Goal: Share content: Share content

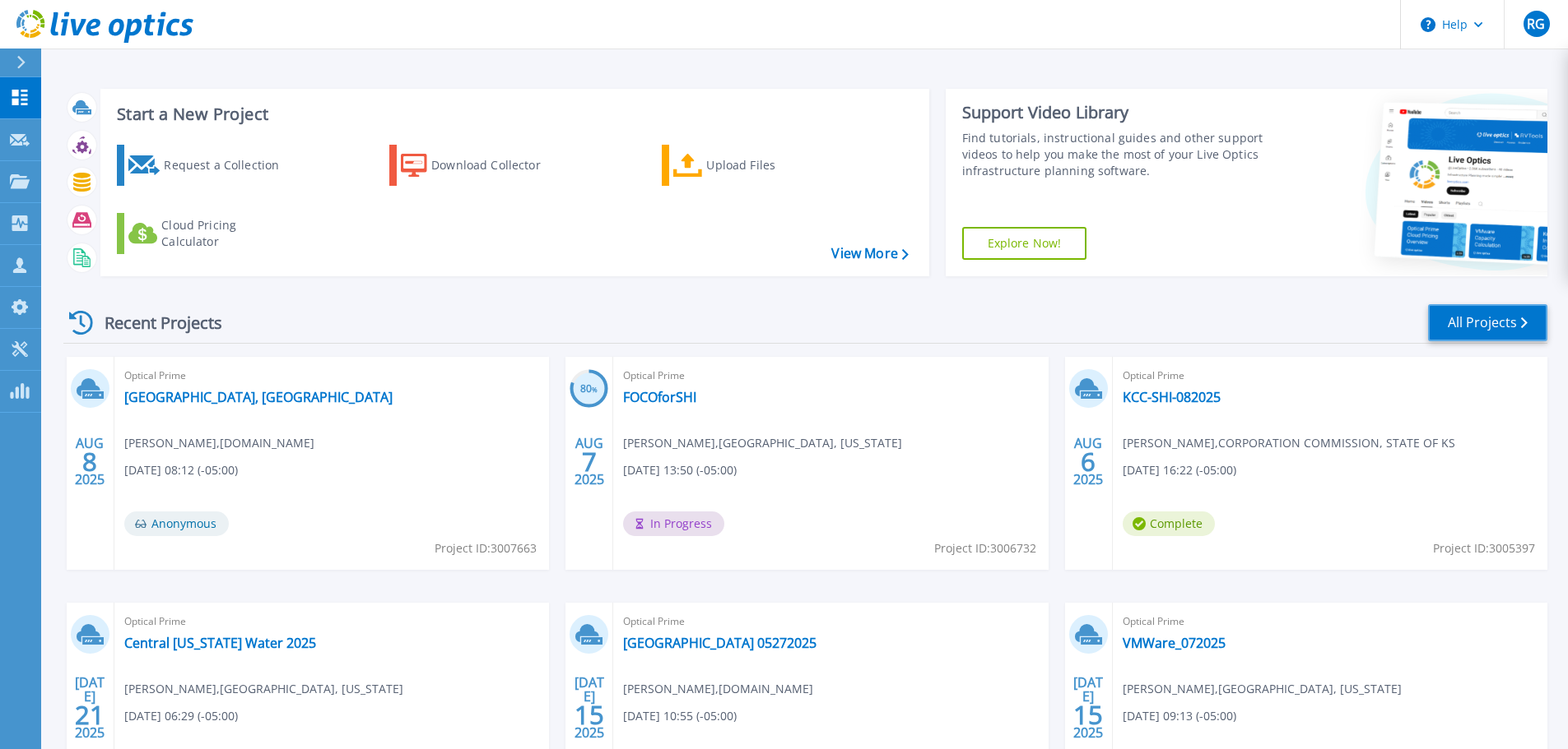
click at [1489, 323] on link "All Projects" at bounding box center [1488, 322] width 119 height 37
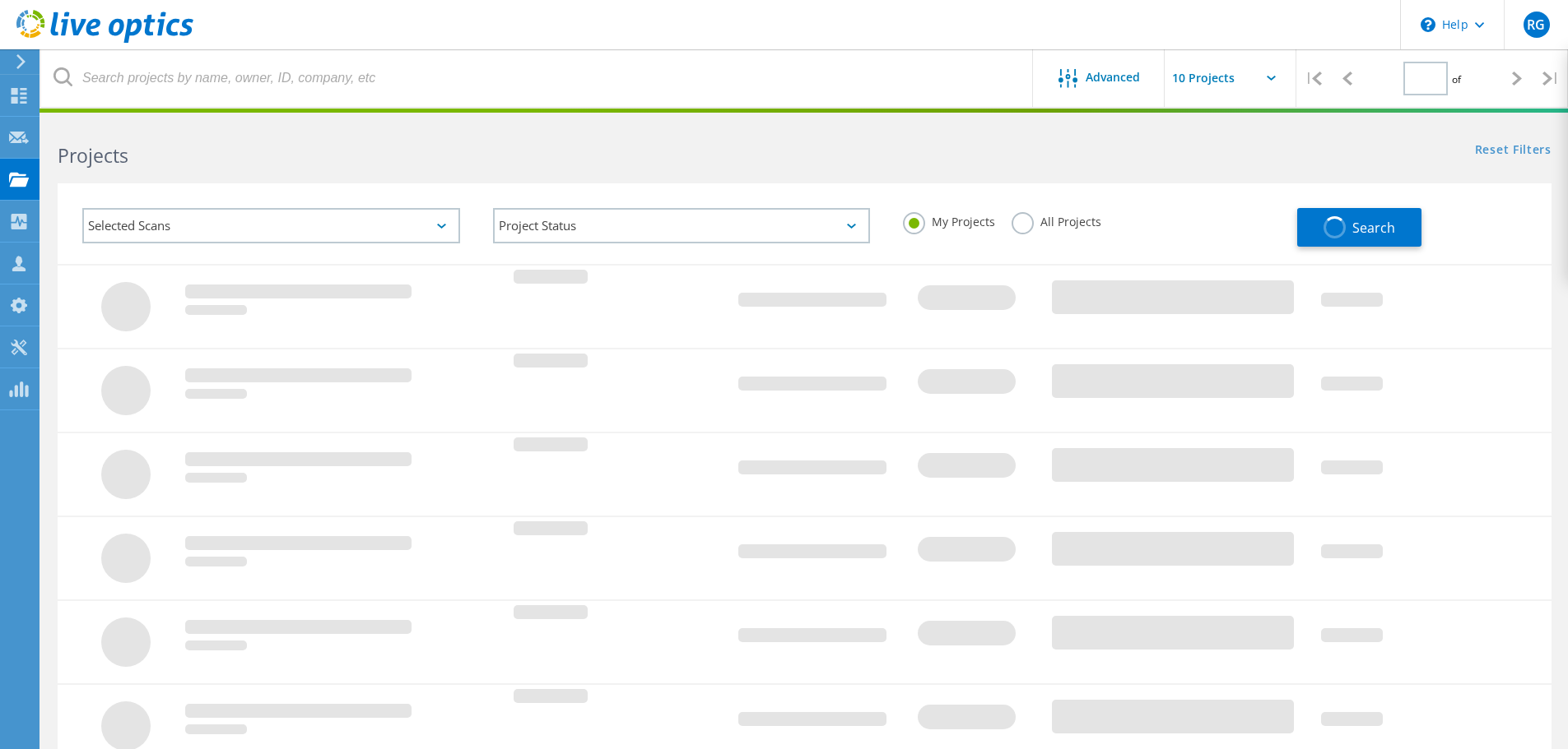
type input "1"
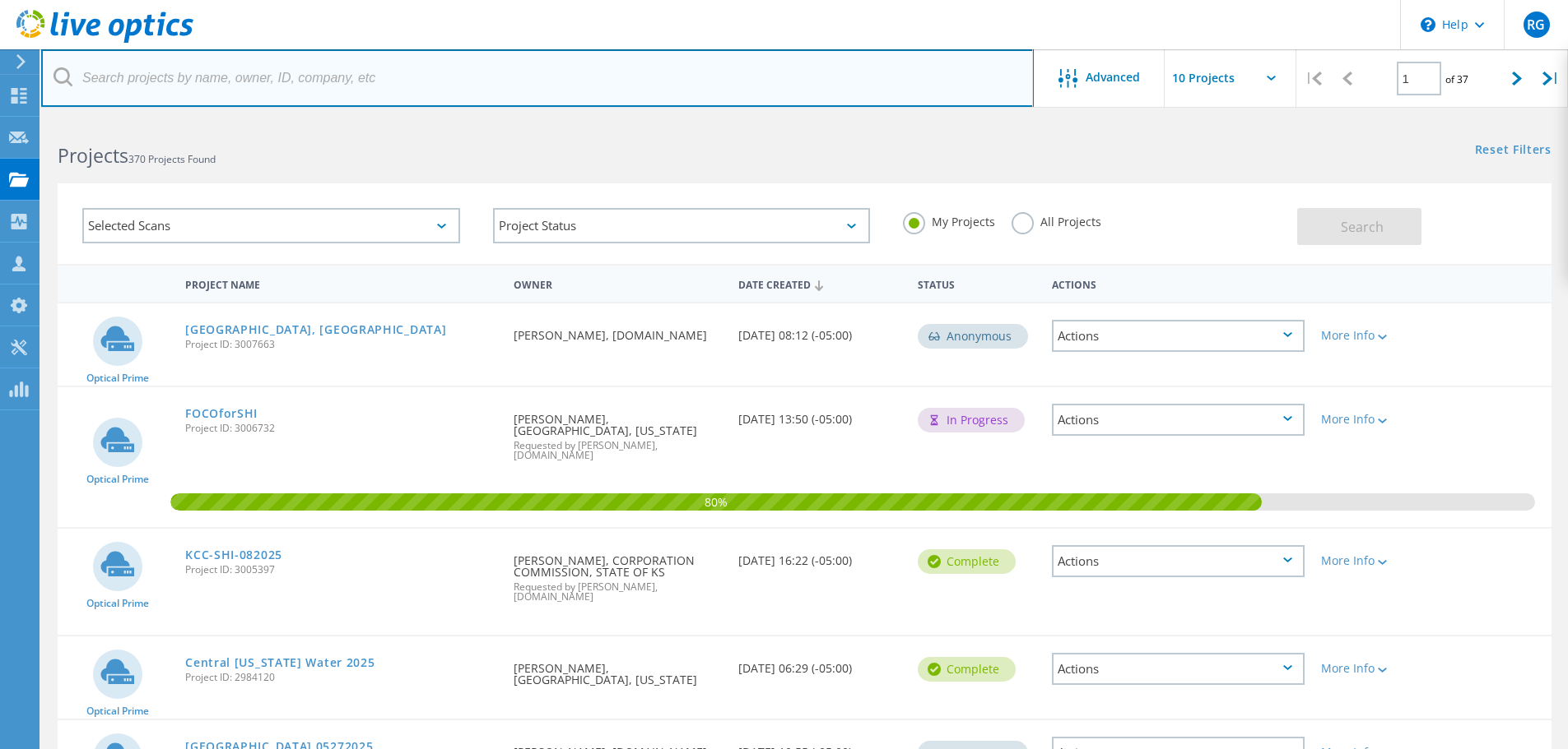
click at [218, 73] on input "text" at bounding box center [537, 78] width 992 height 57
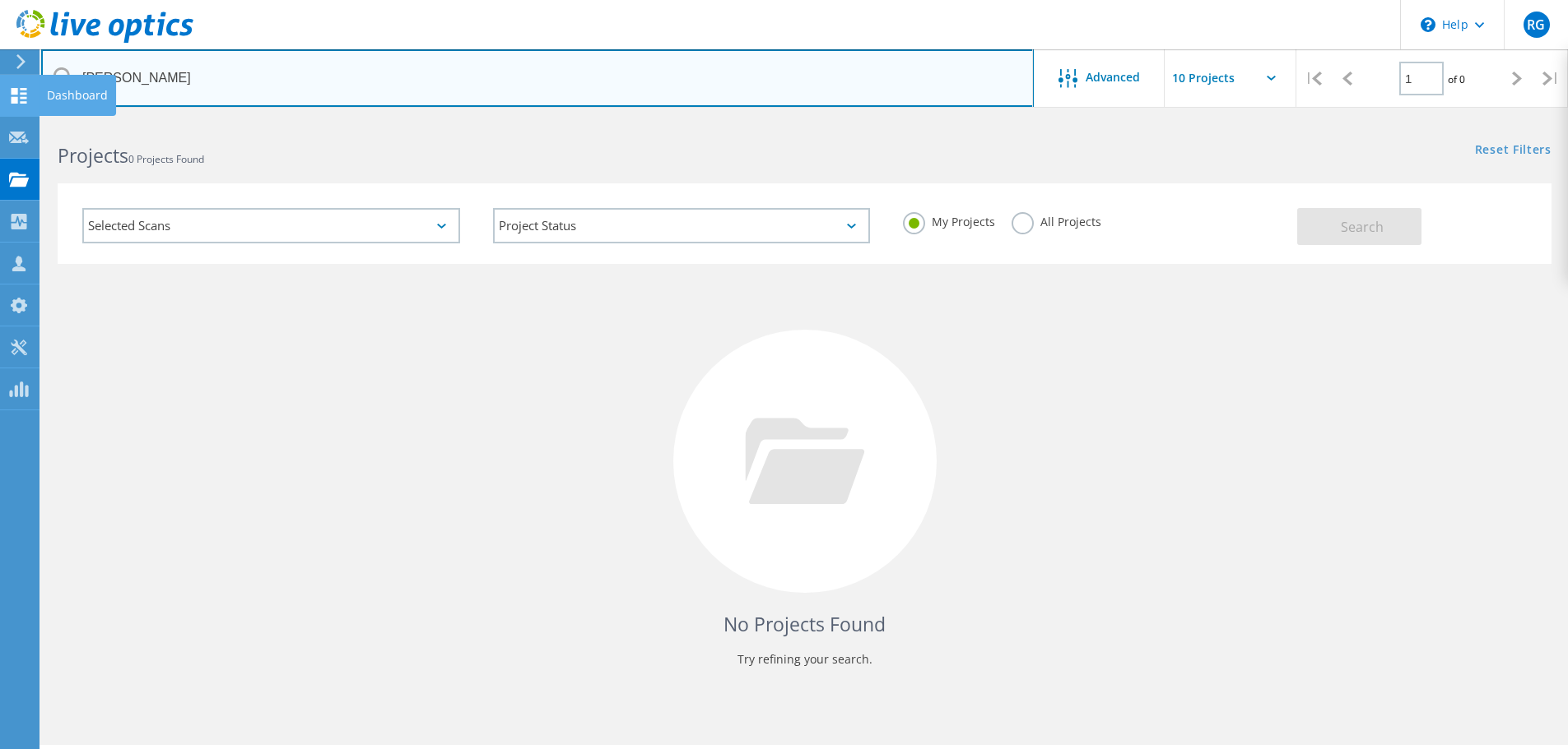
drag, startPoint x: 170, startPoint y: 80, endPoint x: 7, endPoint y: 90, distance: 163.3
click at [7, 119] on div "\n Help Explore Helpful Articles Contact Support RG Partner Team Member Robert …" at bounding box center [784, 457] width 1568 height 676
click at [183, 72] on input "scott williams" at bounding box center [537, 78] width 992 height 57
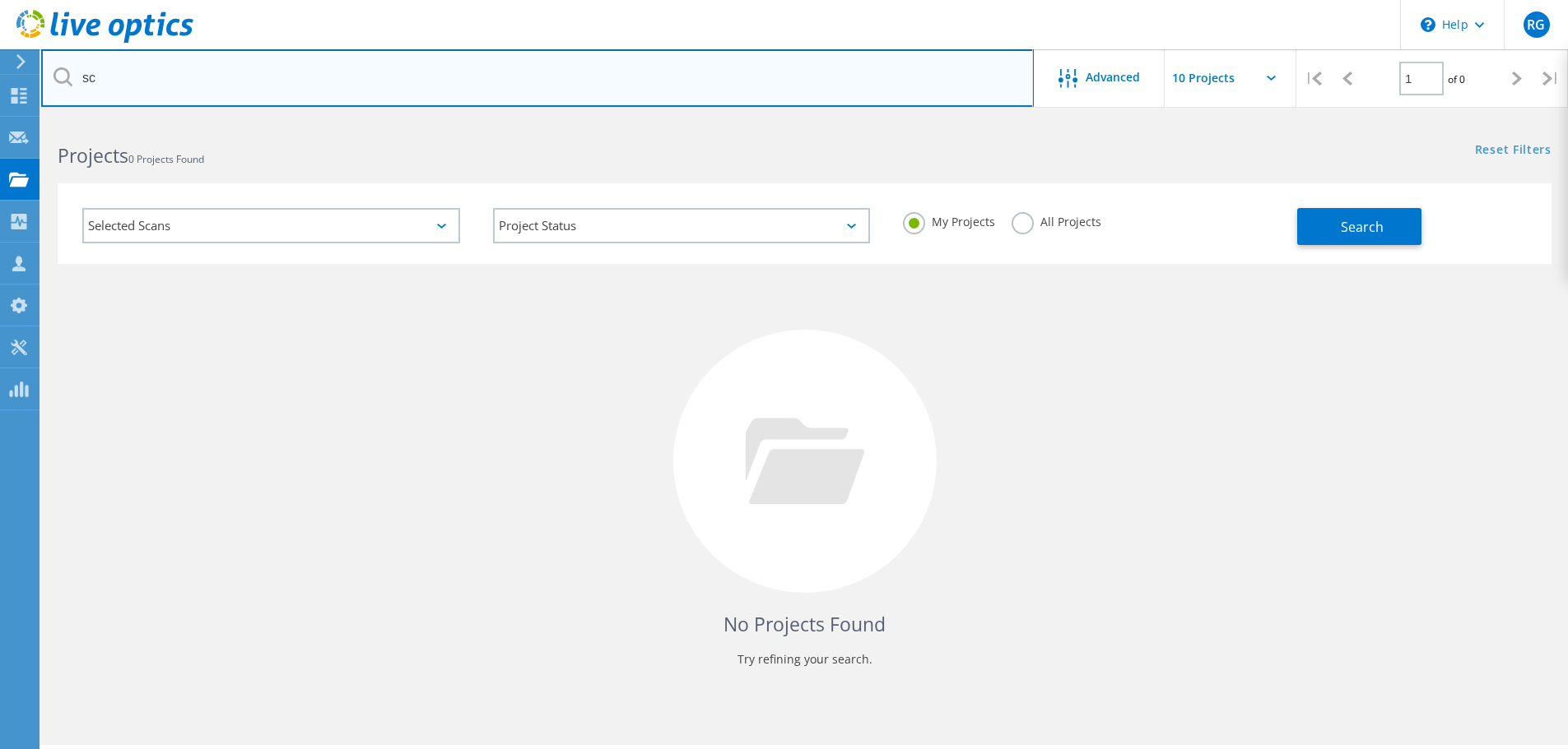
type input "s"
type input "state senate"
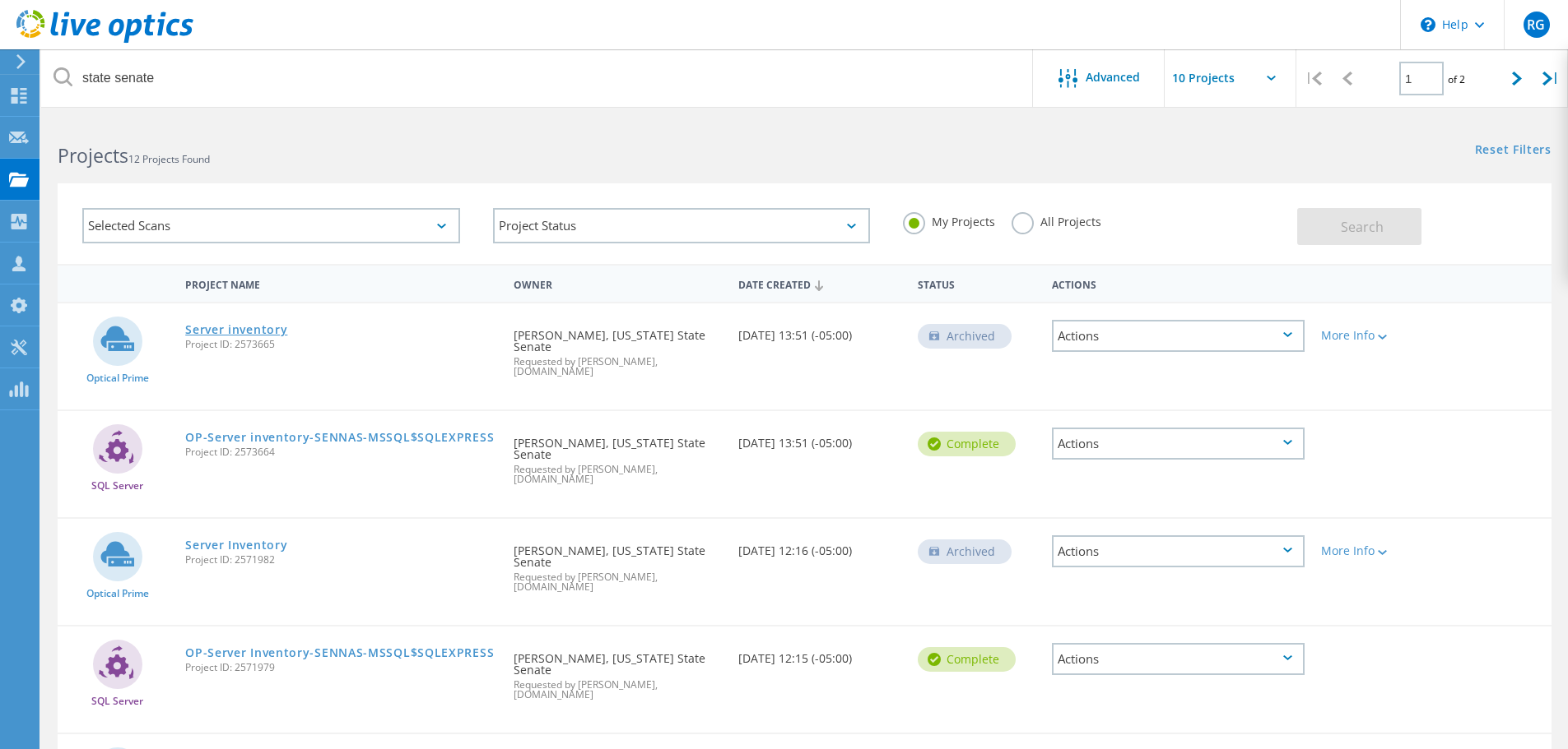
click at [237, 328] on link "Server inventory" at bounding box center [236, 330] width 102 height 12
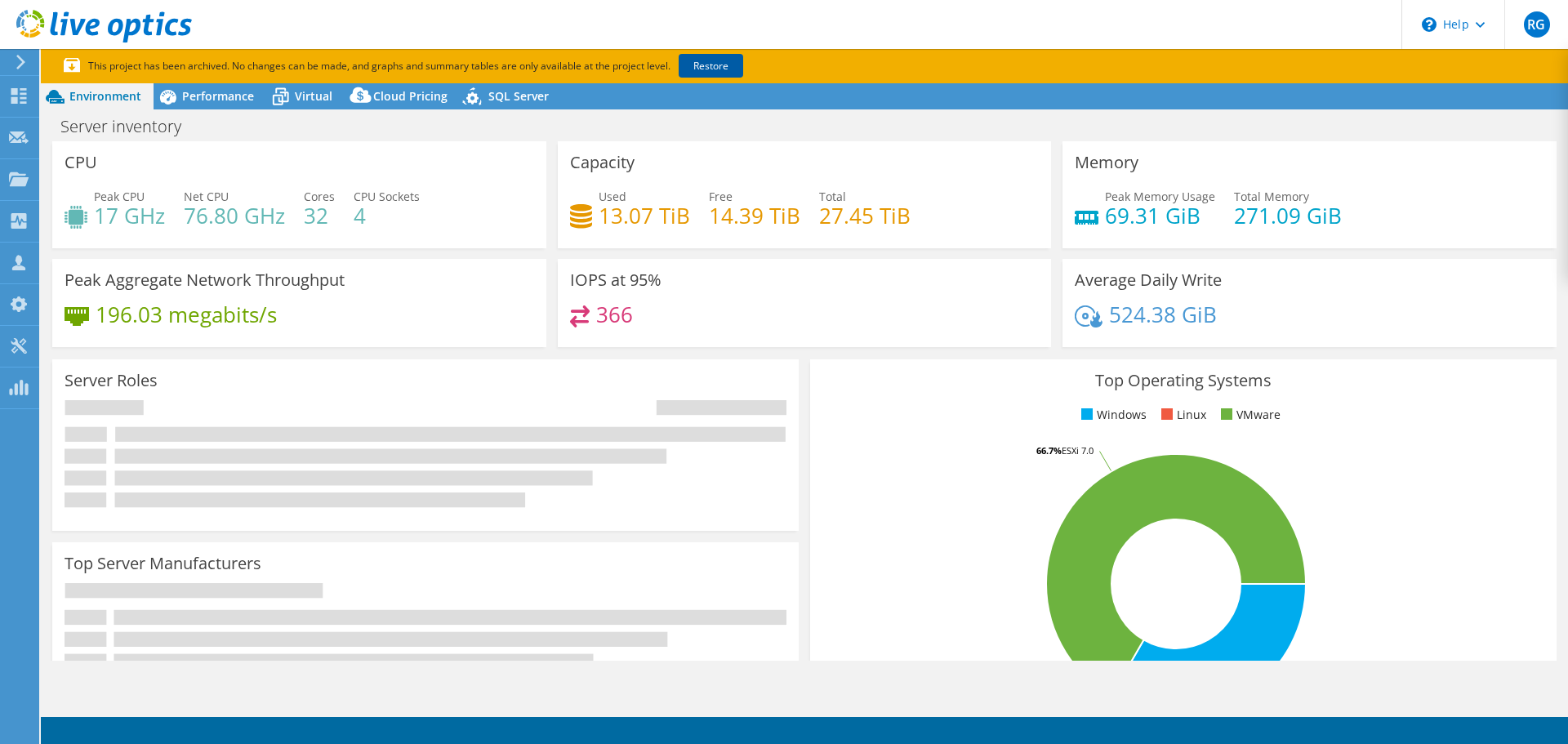
click at [694, 62] on link "Restore" at bounding box center [711, 66] width 65 height 24
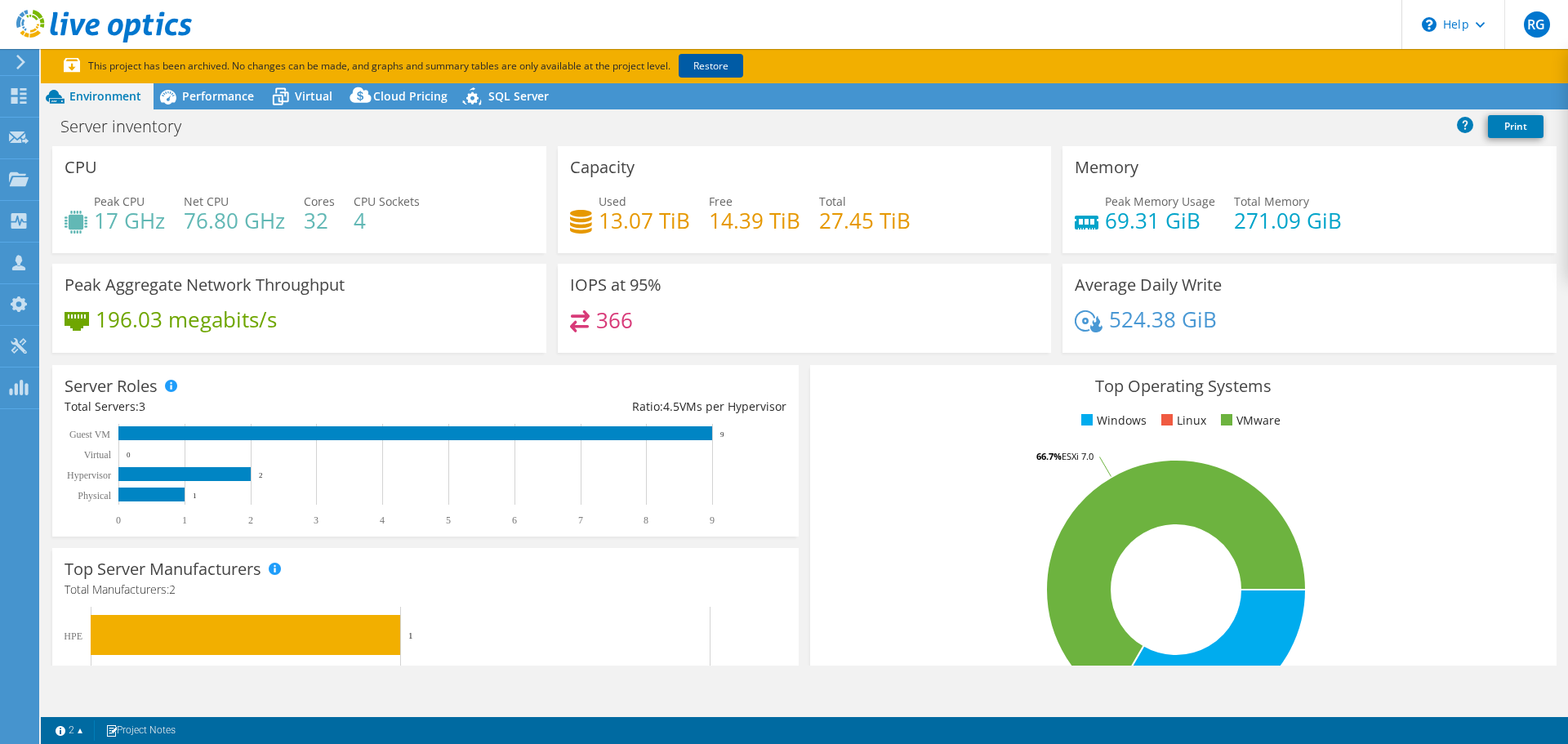
select select "USD"
click at [229, 96] on span "Performance" at bounding box center [217, 96] width 72 height 16
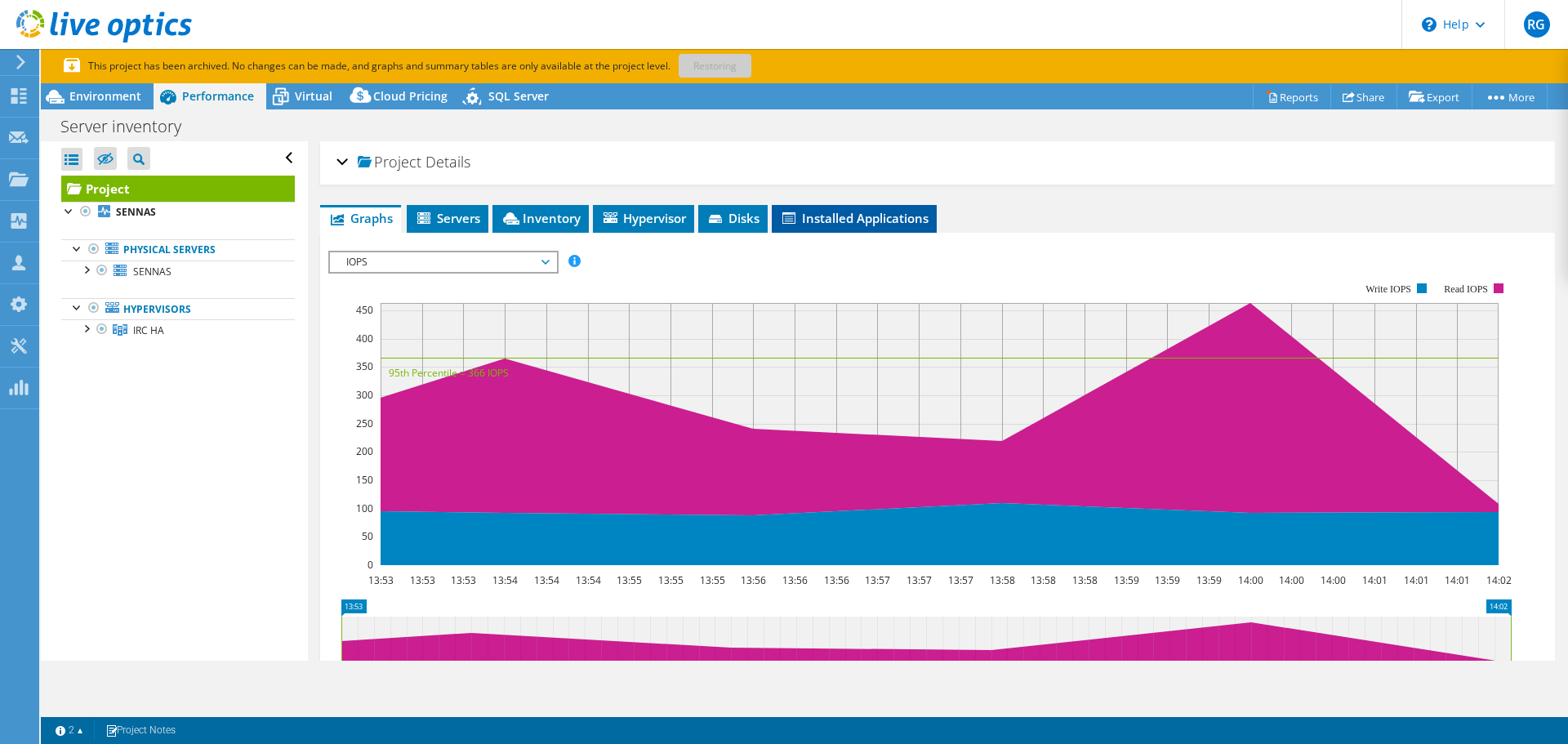
click at [826, 215] on span "Installed Applications" at bounding box center [854, 217] width 149 height 17
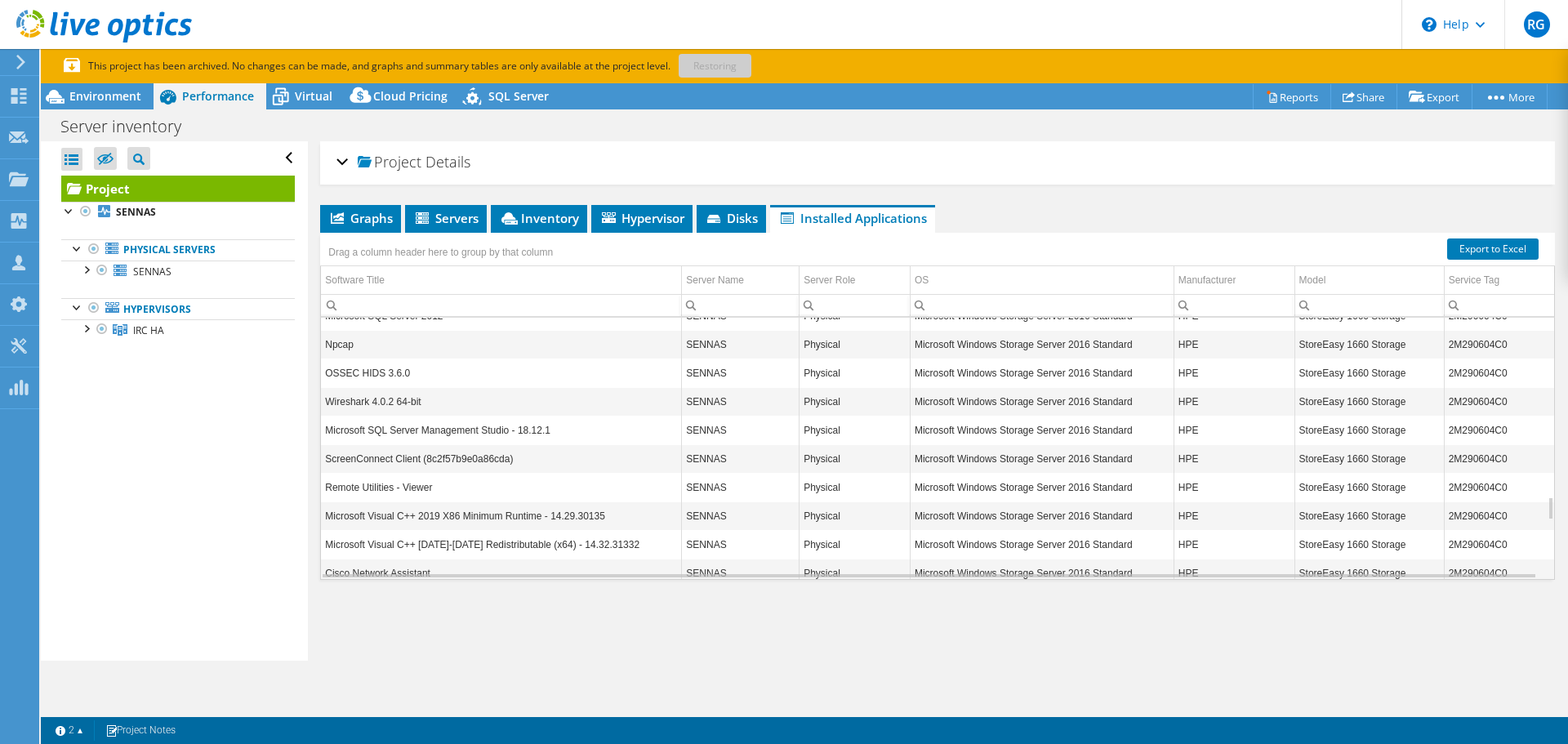
scroll to position [2157, 0]
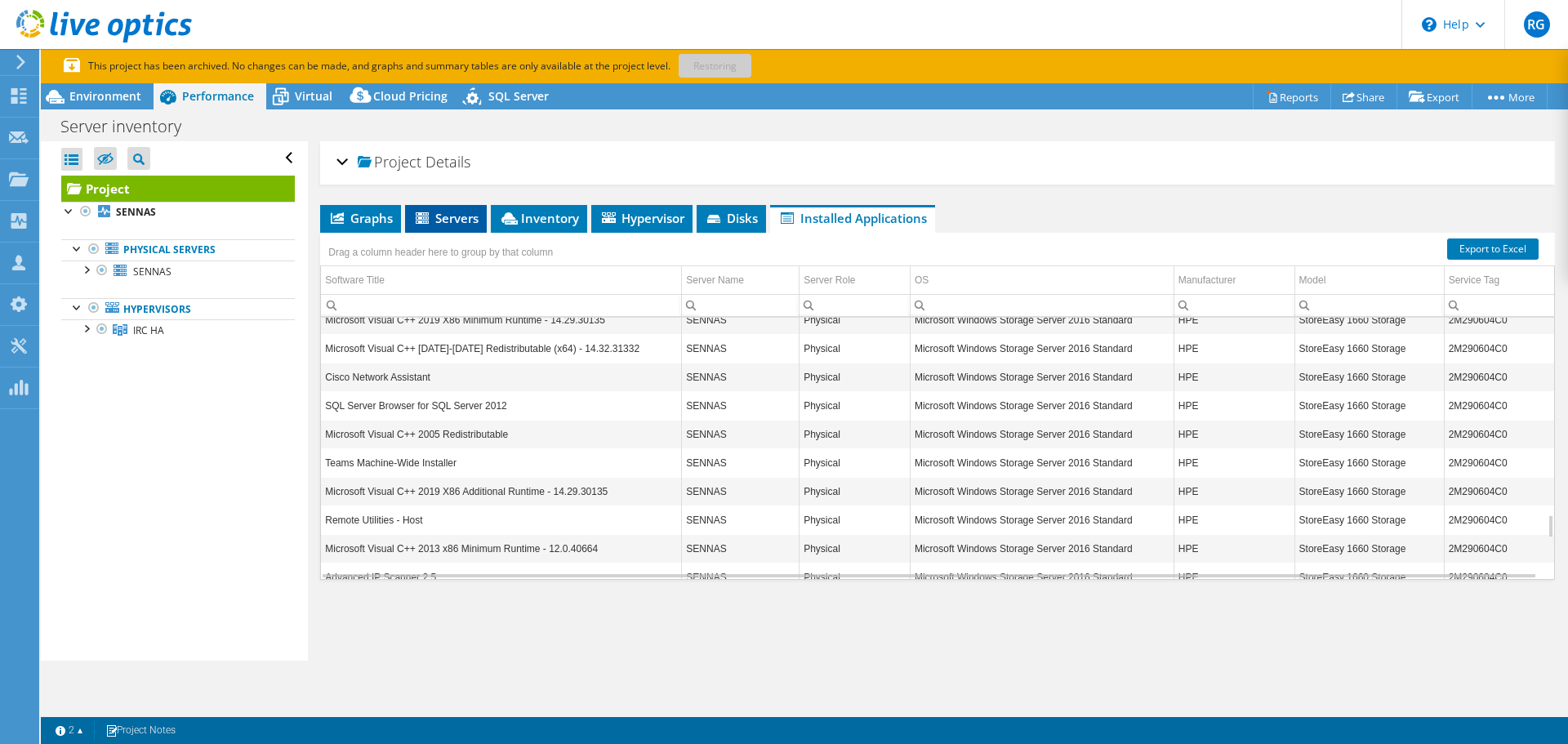
click at [452, 212] on span "Servers" at bounding box center [446, 217] width 65 height 17
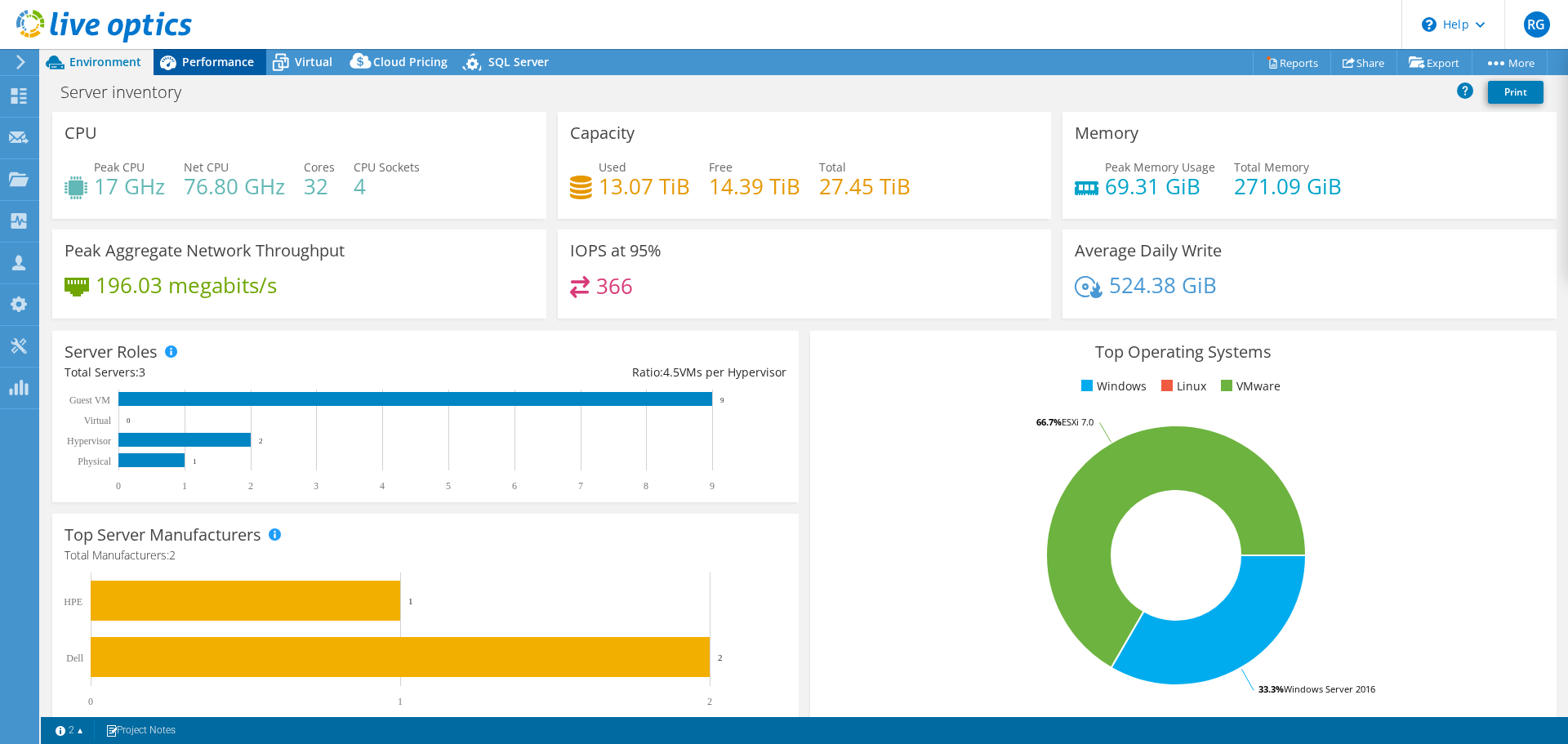
click at [235, 56] on span "Performance" at bounding box center [217, 62] width 72 height 16
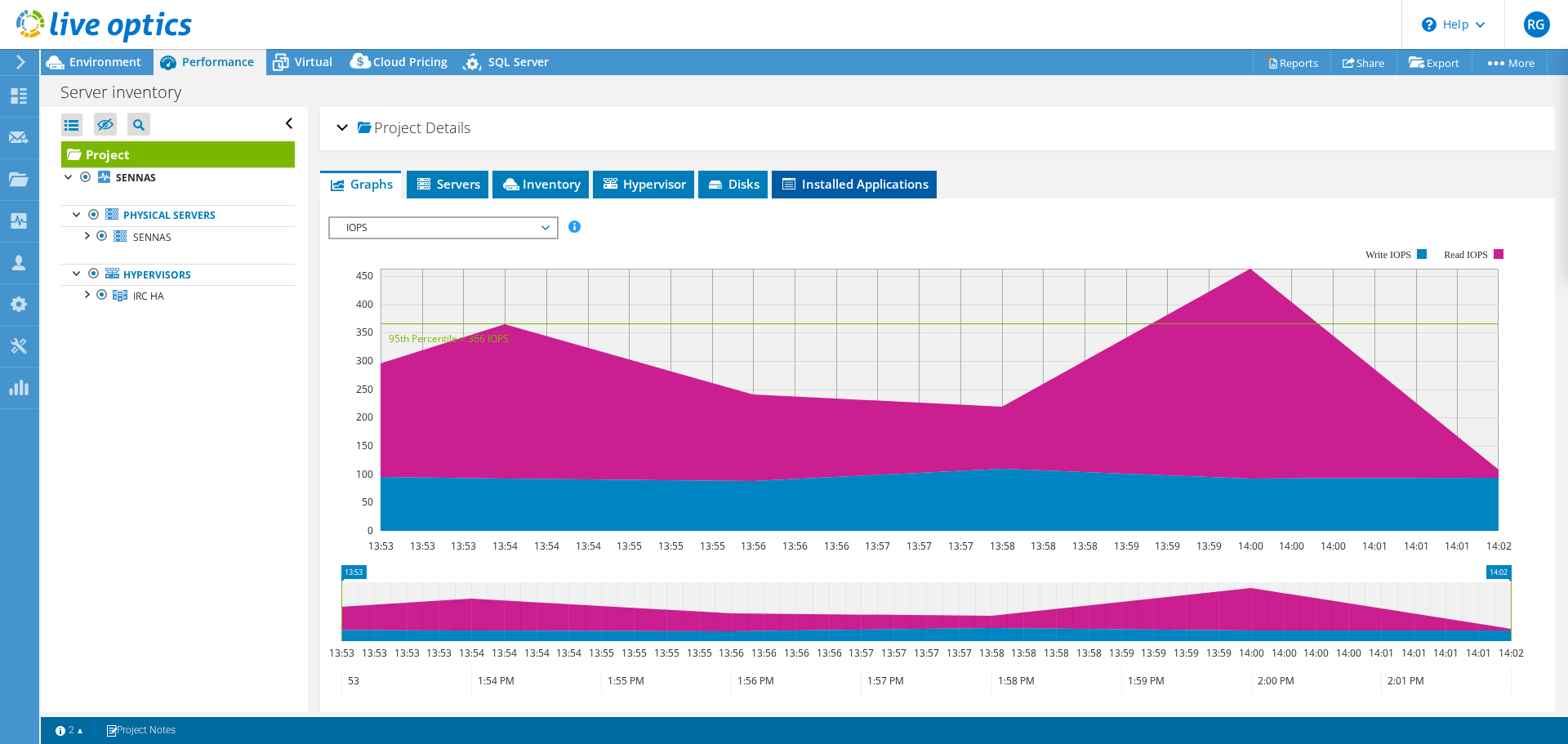
click at [835, 180] on span "Installed Applications" at bounding box center [854, 184] width 149 height 17
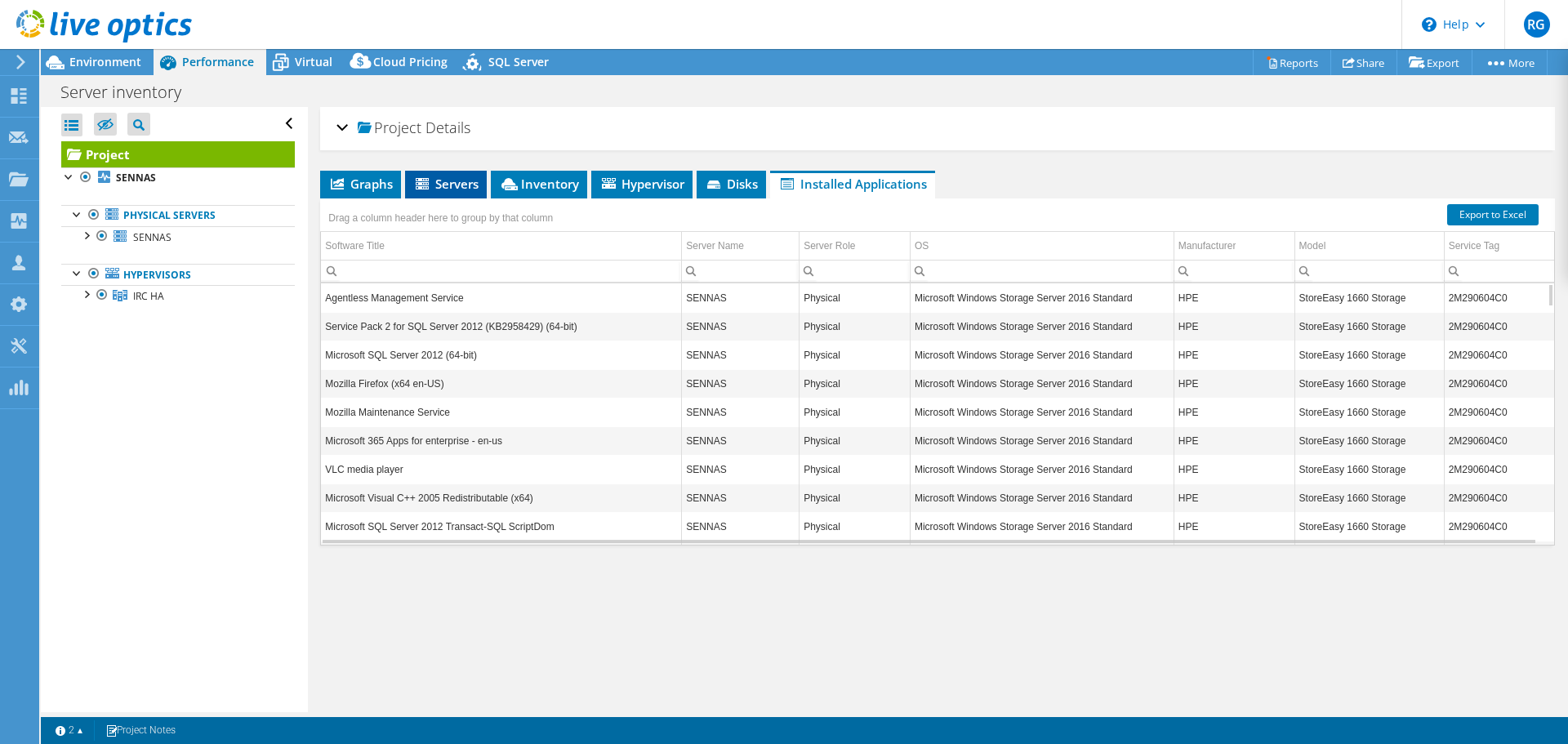
click at [461, 187] on span "Servers" at bounding box center [446, 184] width 65 height 17
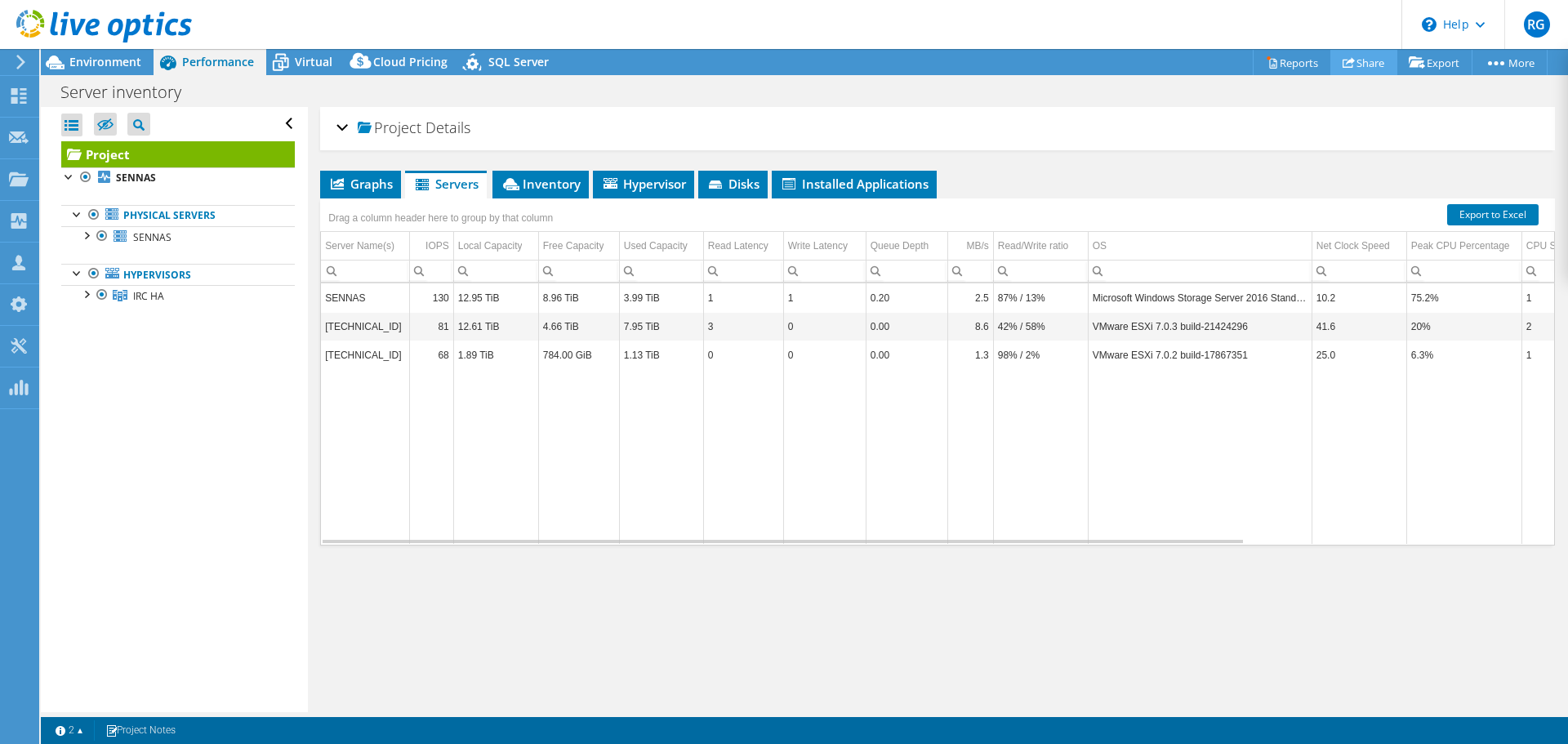
click at [1366, 58] on link "Share" at bounding box center [1364, 63] width 67 height 26
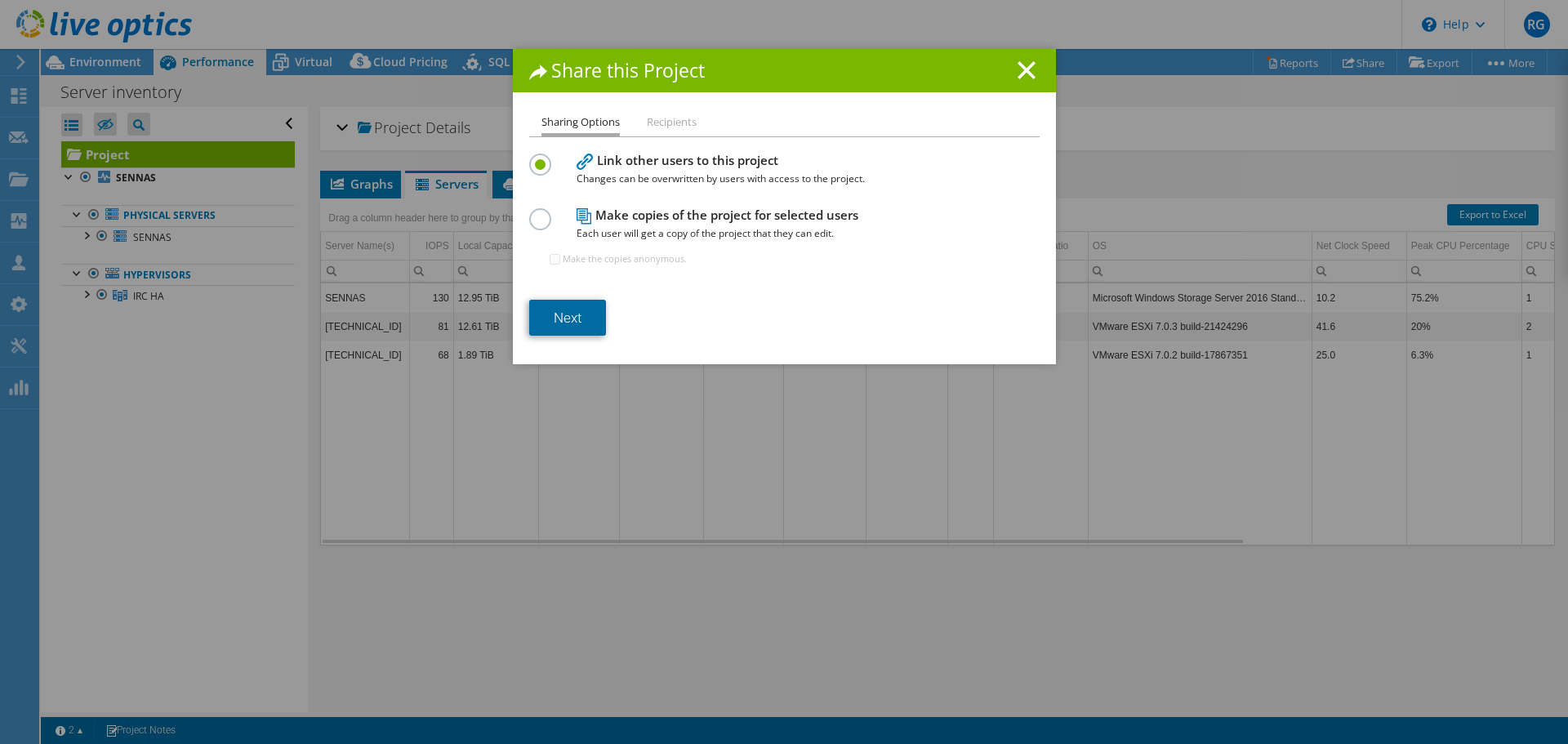
click at [553, 321] on link "Next" at bounding box center [568, 318] width 77 height 36
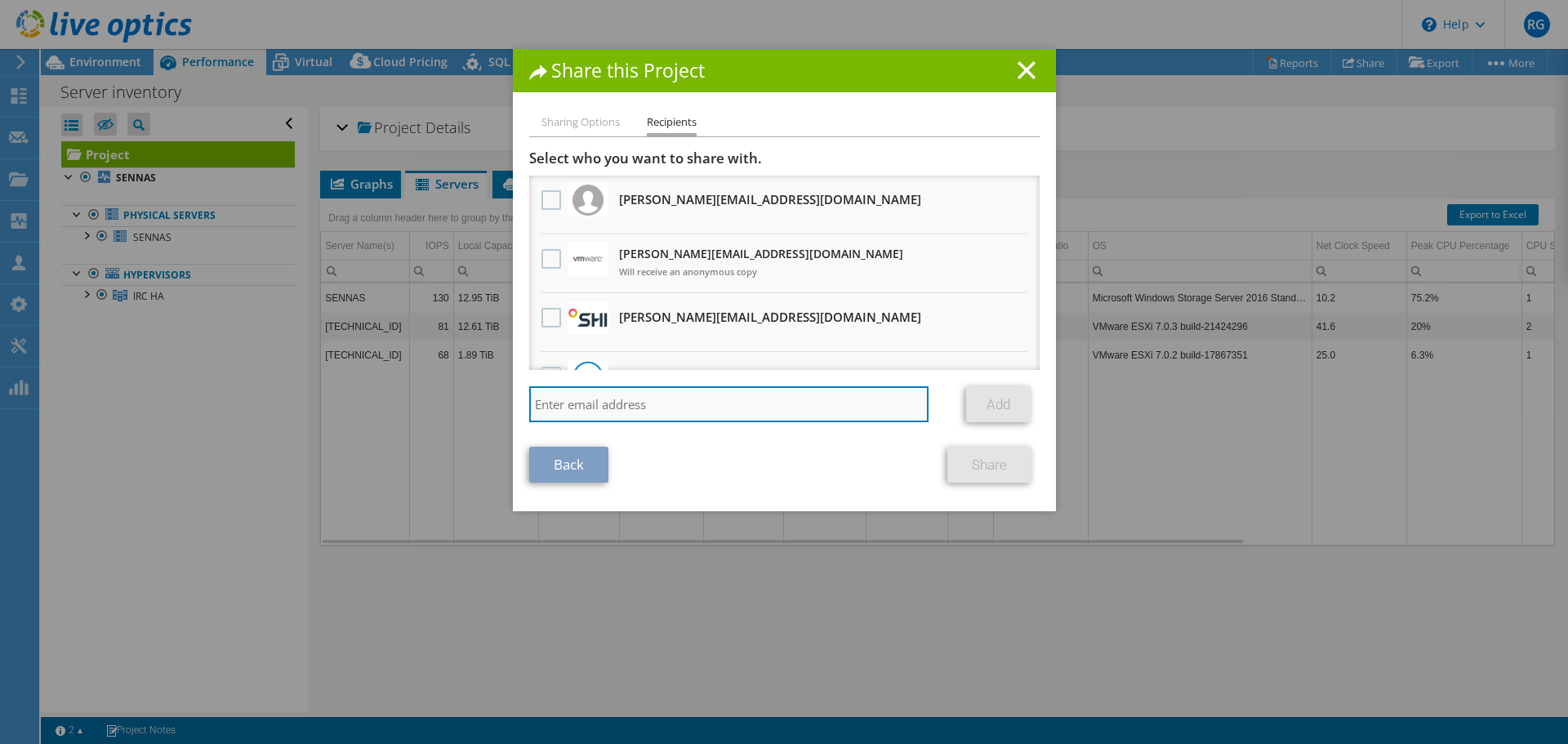
click at [566, 409] on input "search" at bounding box center [729, 404] width 400 height 36
paste input "tdunavan@commvault.com"
type input "tdunavan@commvault.com"
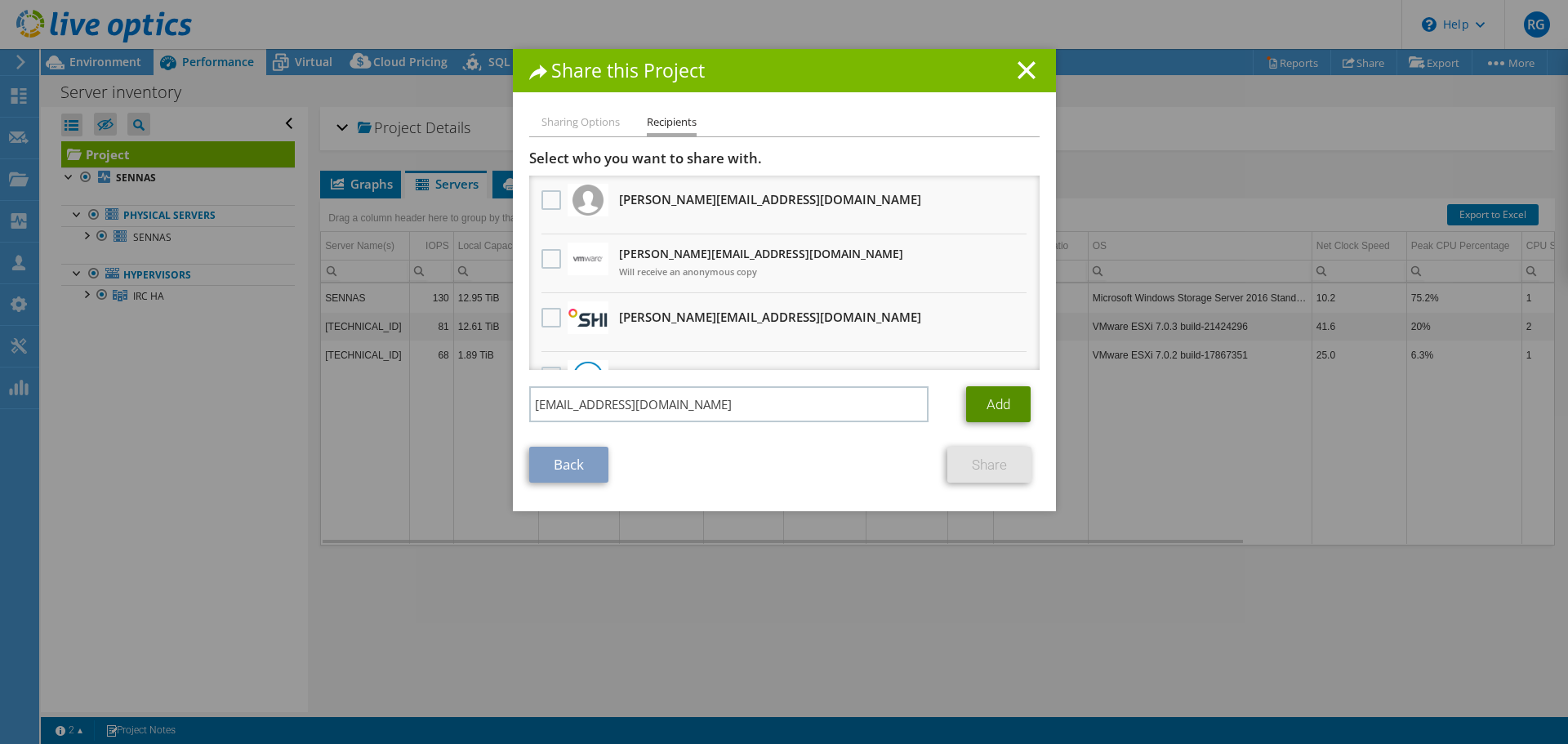
click at [971, 395] on link "Add" at bounding box center [998, 404] width 65 height 36
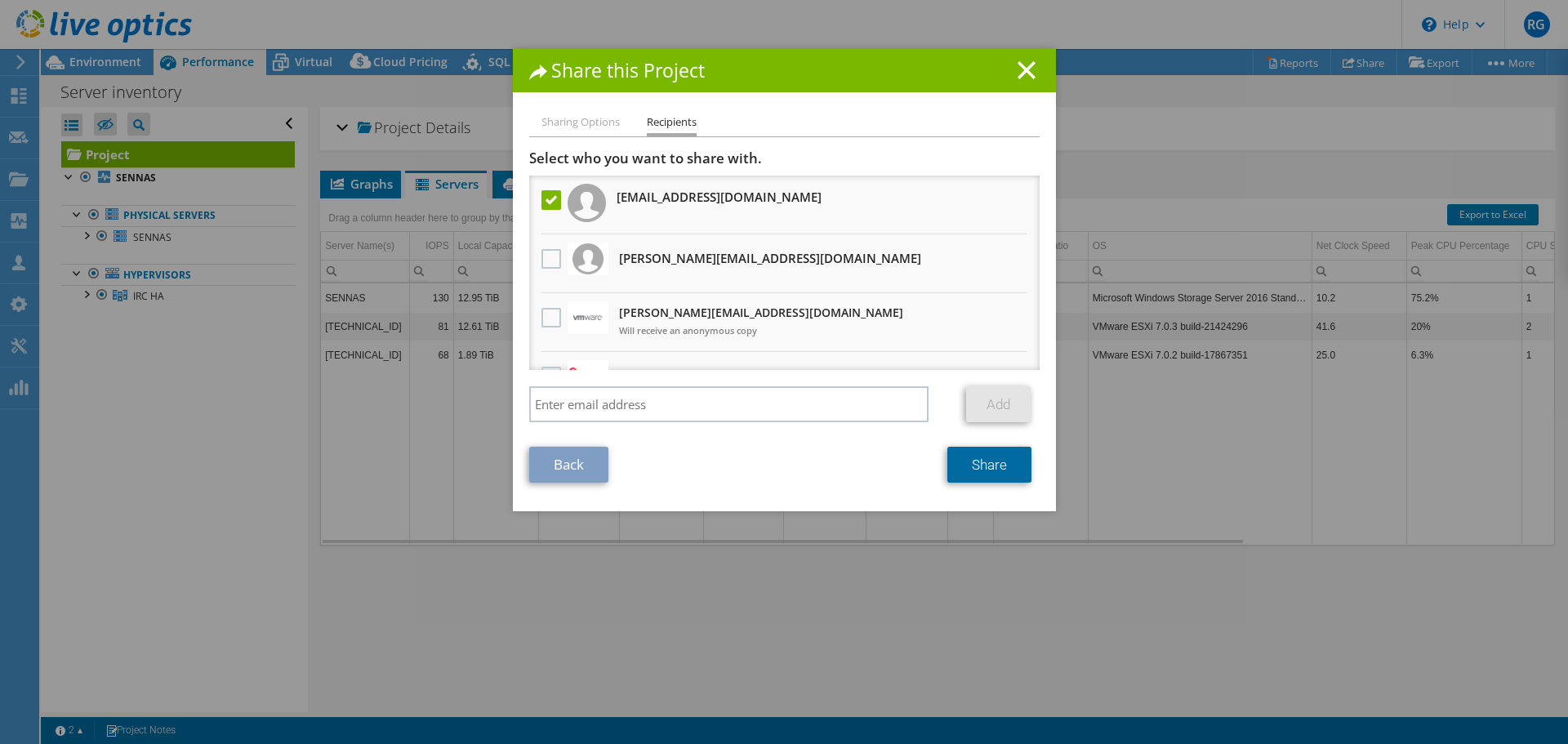
click at [997, 469] on link "Share" at bounding box center [990, 465] width 85 height 36
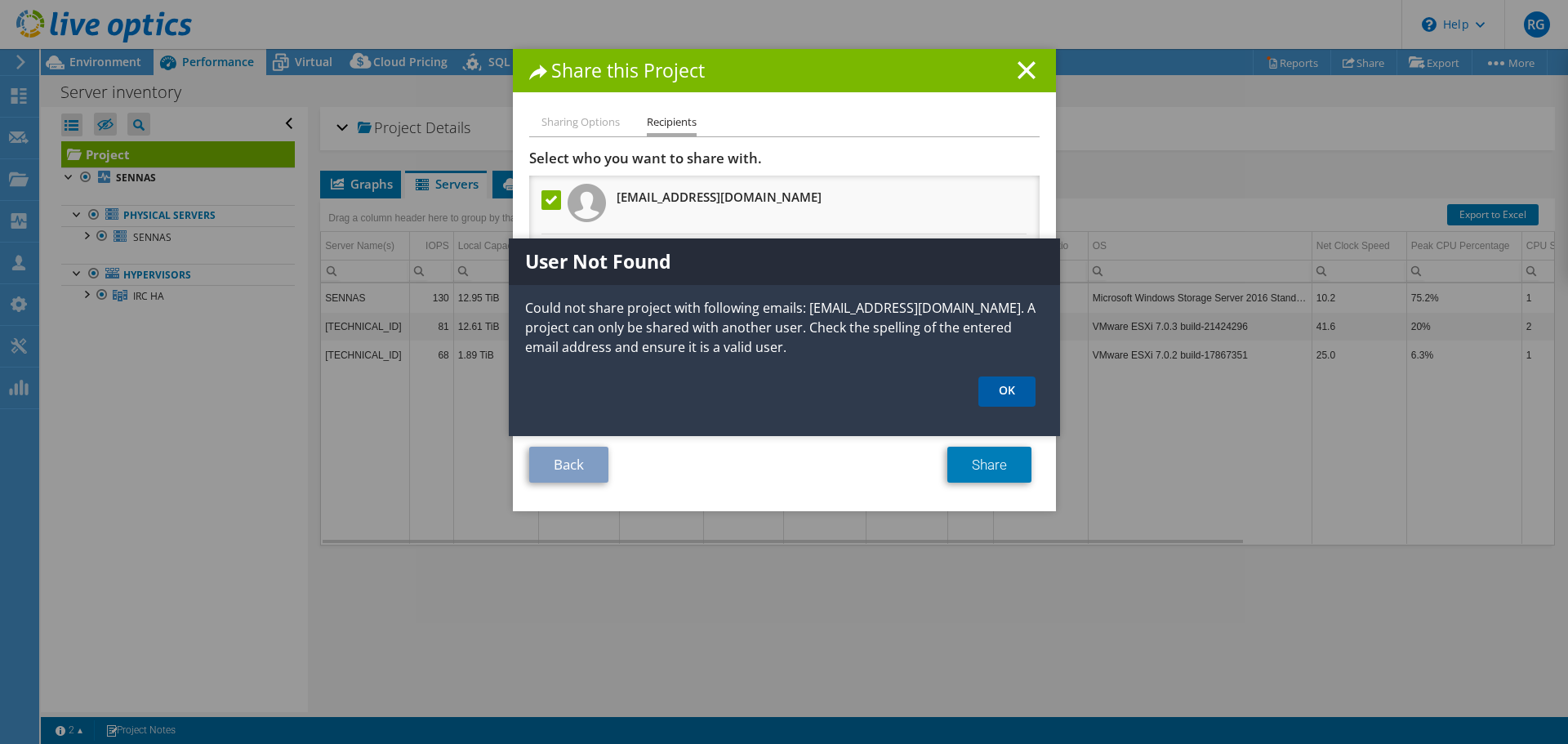
click at [1013, 393] on link "OK" at bounding box center [1007, 392] width 57 height 31
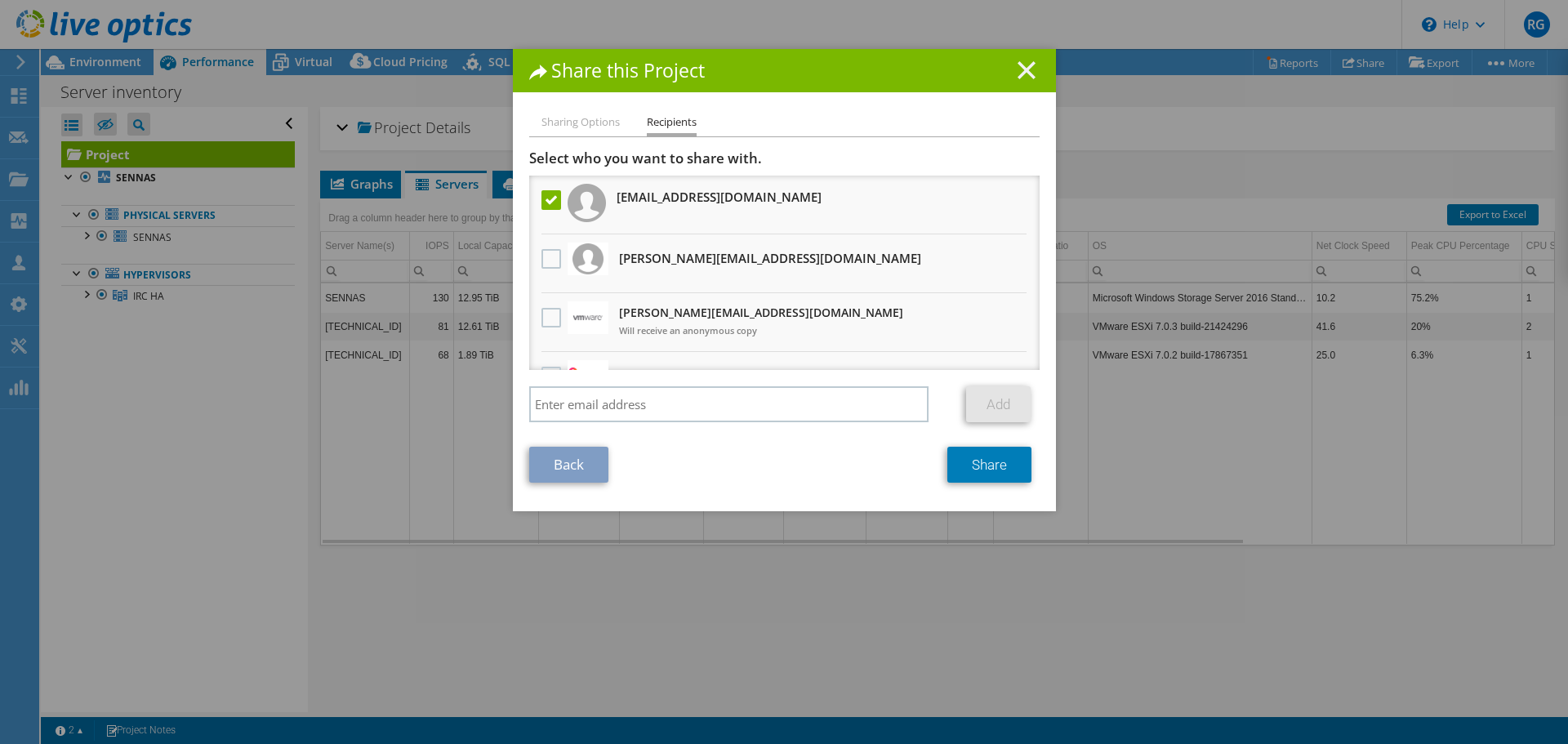
click at [1018, 68] on line at bounding box center [1026, 70] width 17 height 17
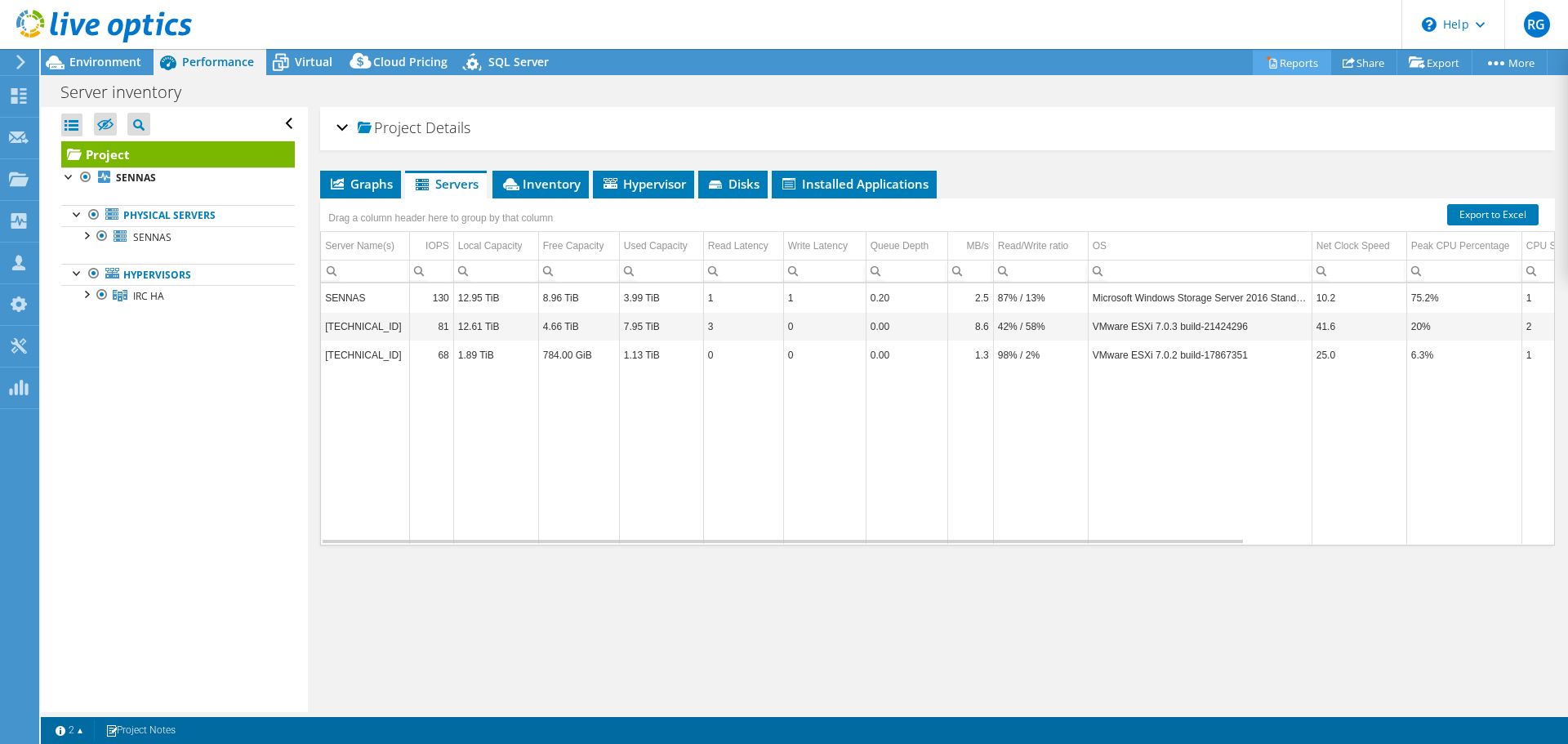
click at [1284, 65] on link "Reports" at bounding box center [1293, 63] width 79 height 26
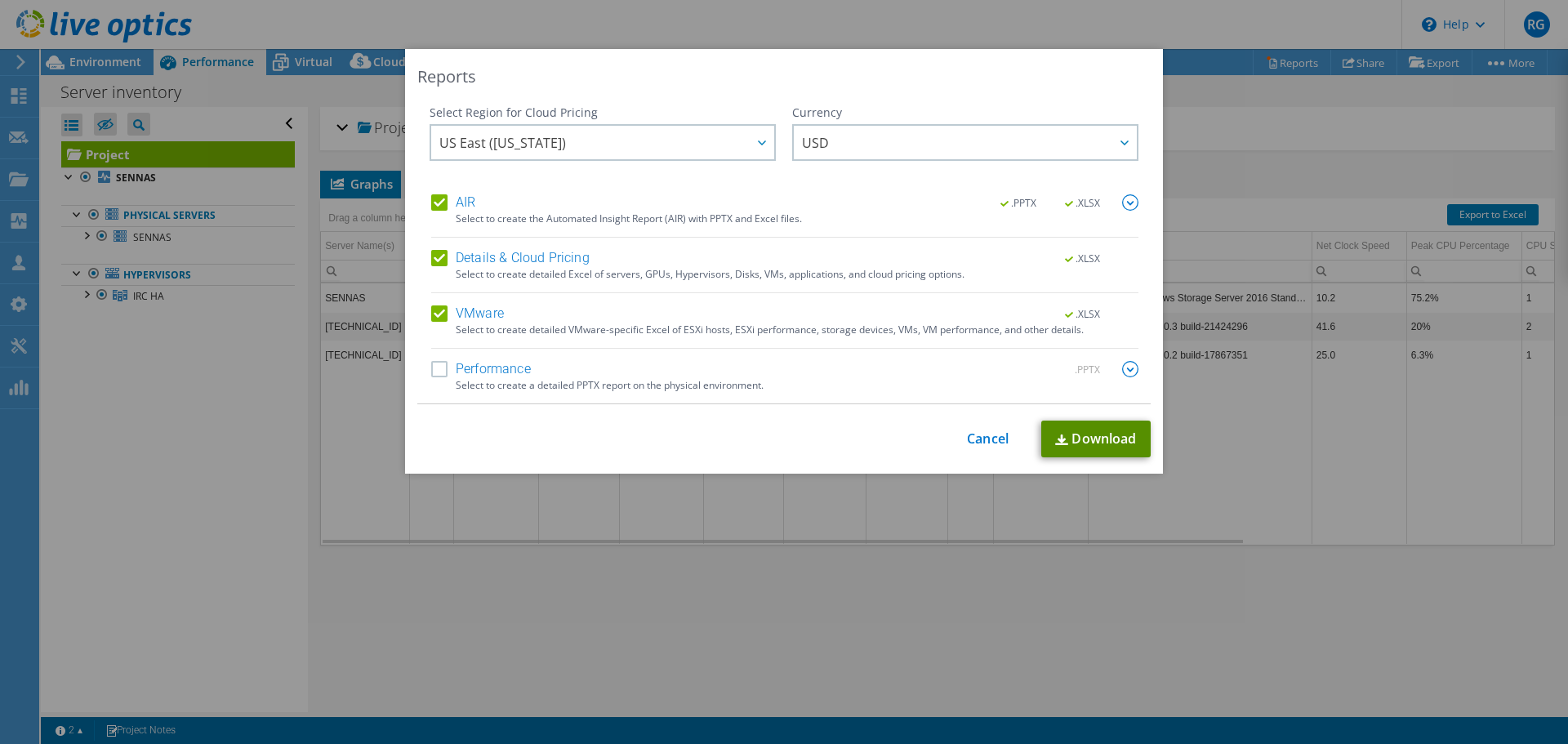
click at [1112, 438] on link "Download" at bounding box center [1096, 439] width 109 height 36
click at [982, 438] on link "Cancel" at bounding box center [988, 439] width 41 height 16
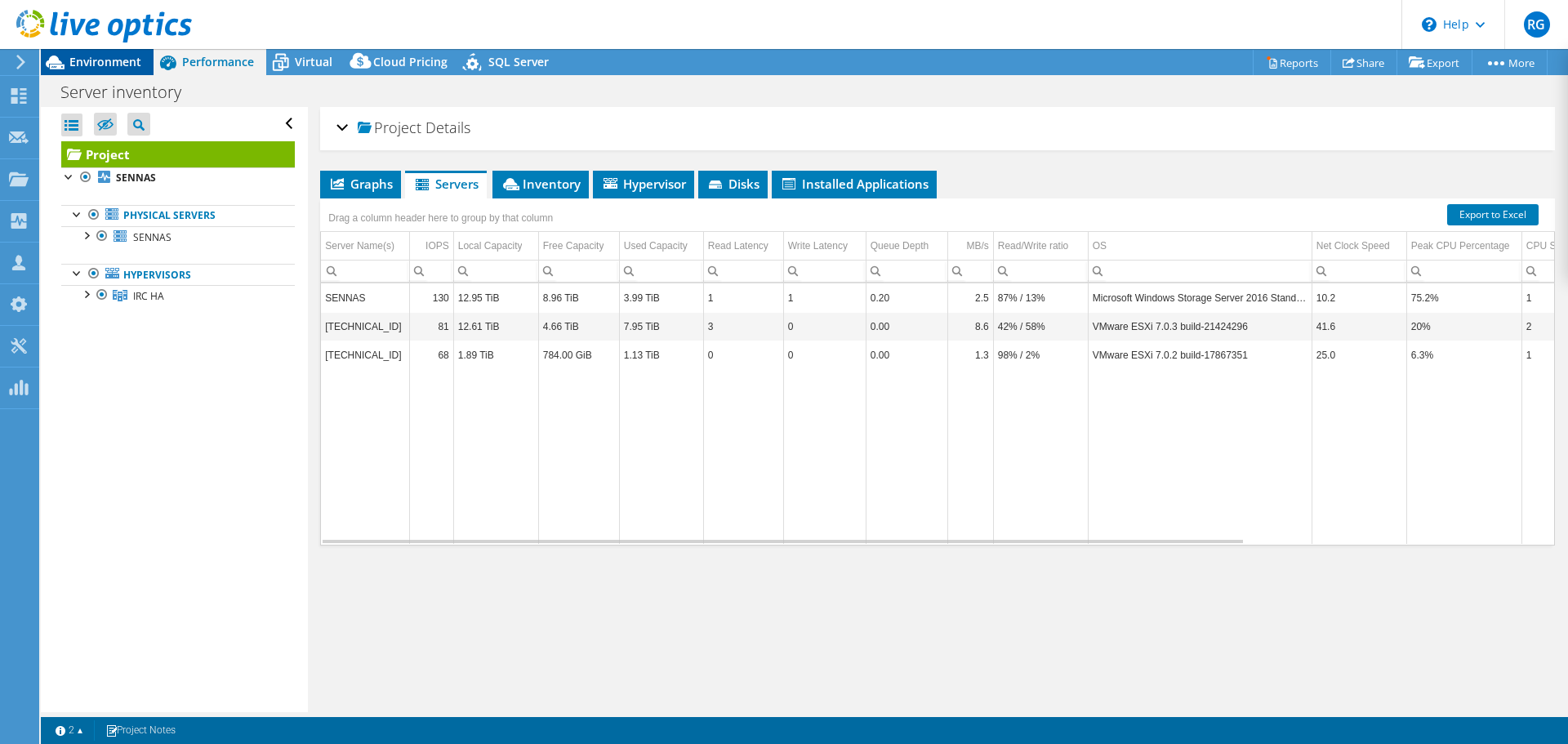
click at [80, 62] on span "Environment" at bounding box center [105, 62] width 72 height 16
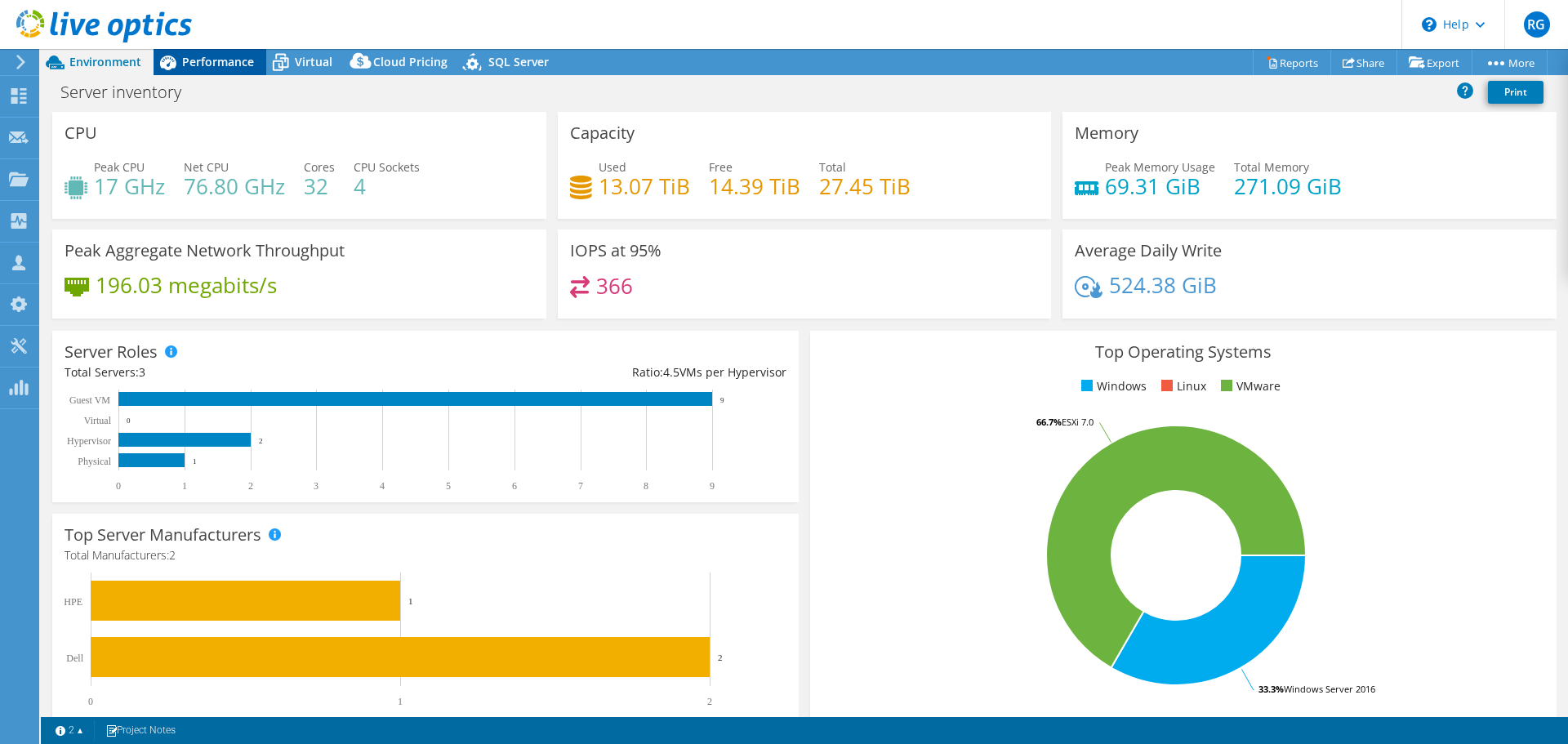
click at [250, 59] on span "Performance" at bounding box center [217, 62] width 72 height 16
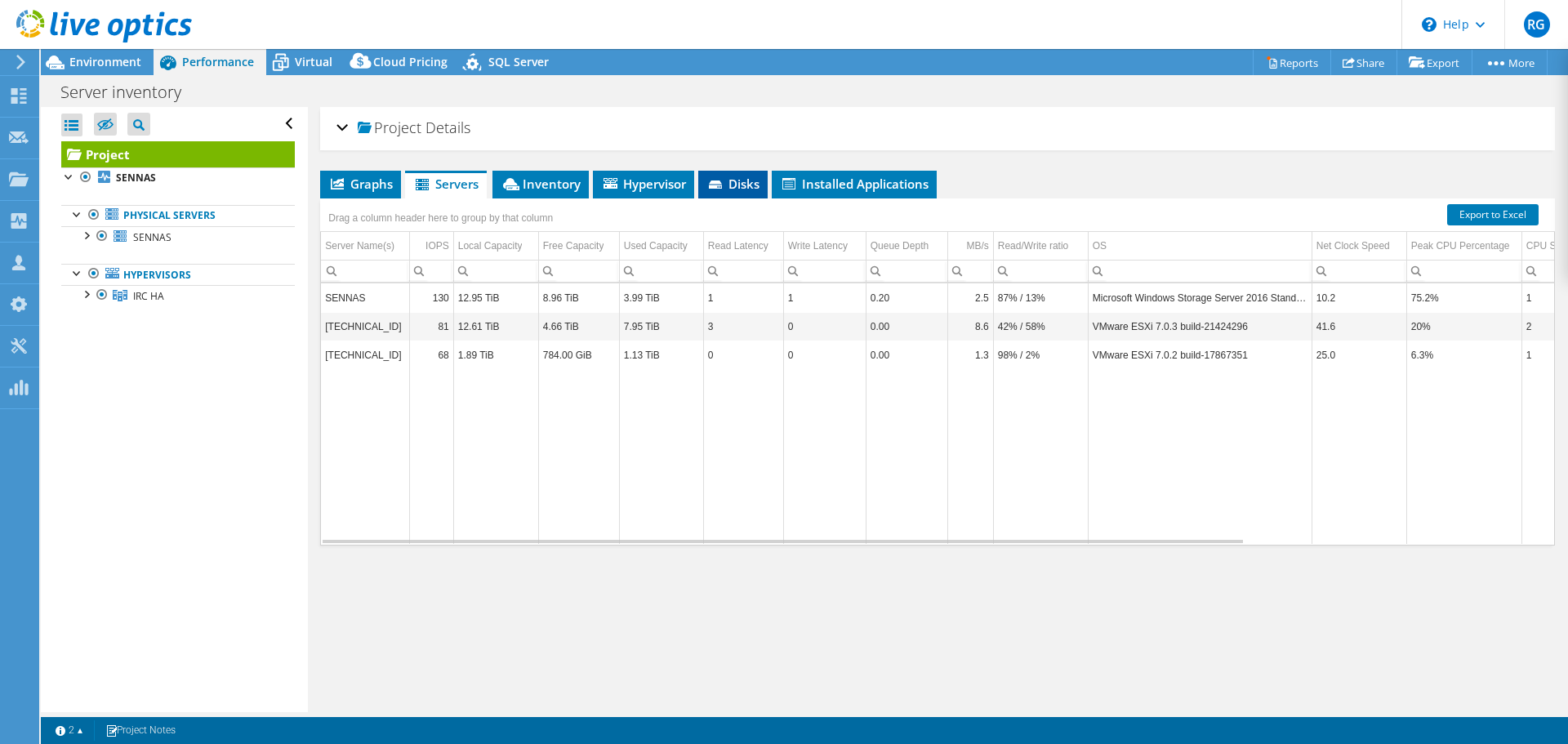
click at [728, 186] on span "Disks" at bounding box center [733, 184] width 53 height 17
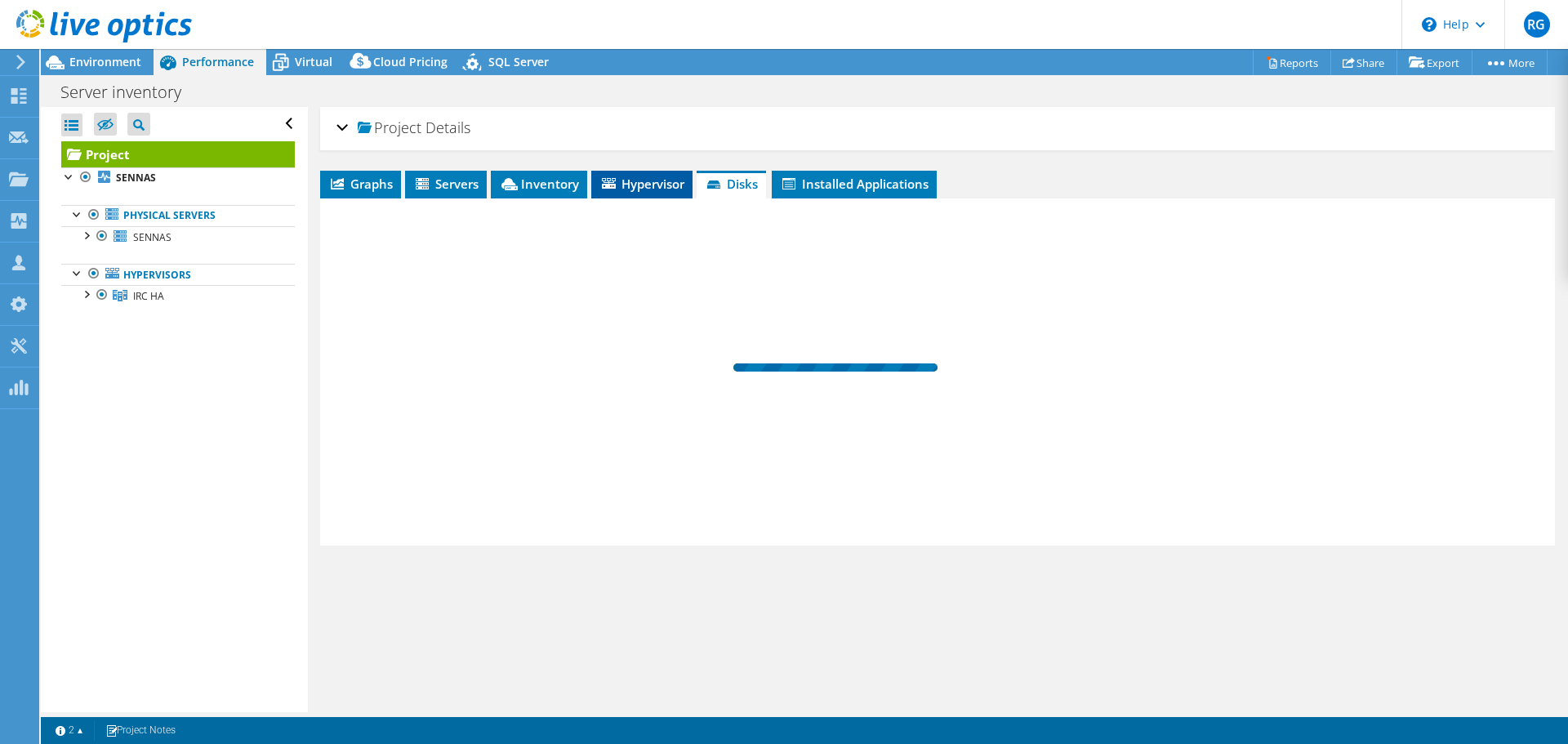
click at [649, 184] on span "Hypervisor" at bounding box center [641, 184] width 85 height 17
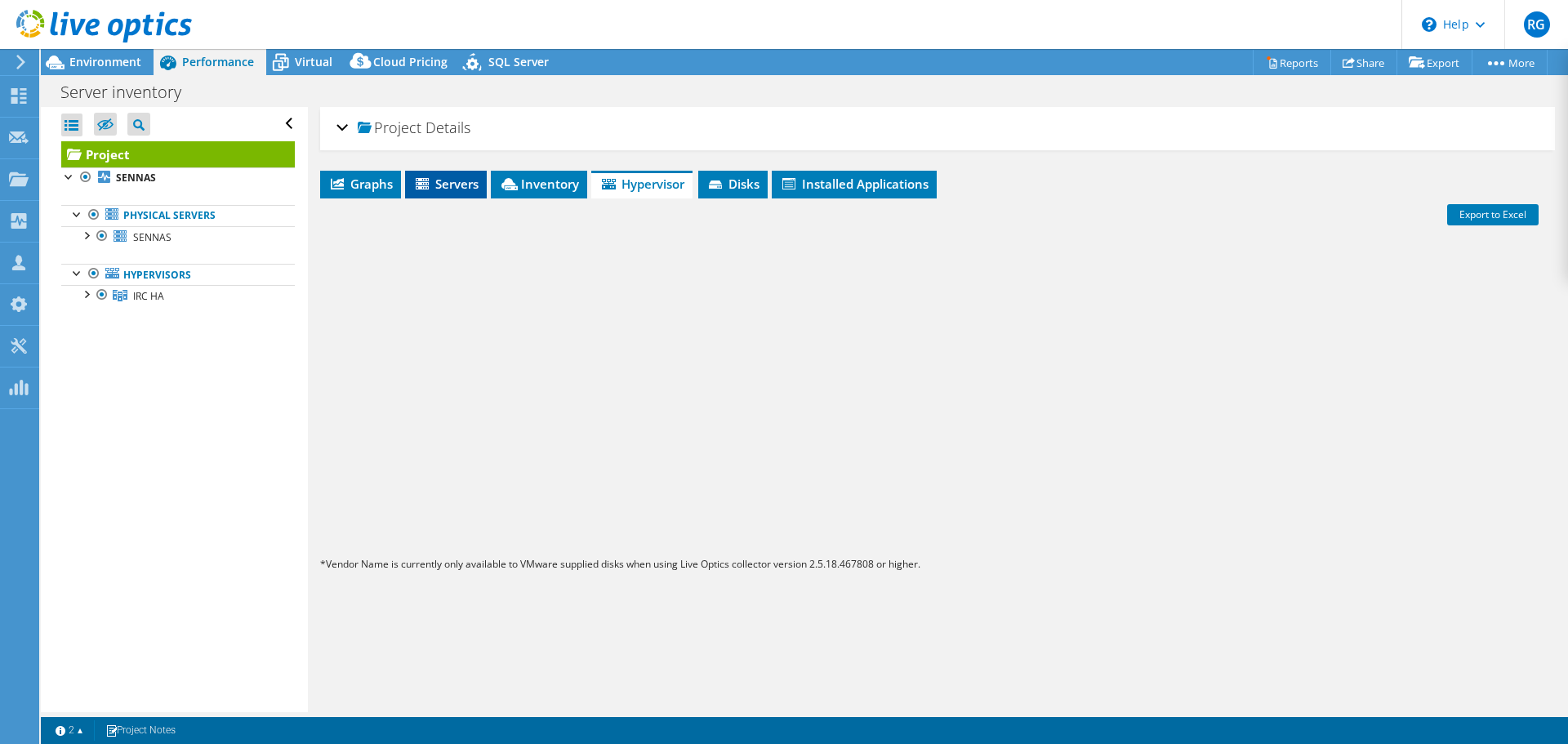
click at [438, 186] on span "Servers" at bounding box center [446, 184] width 65 height 17
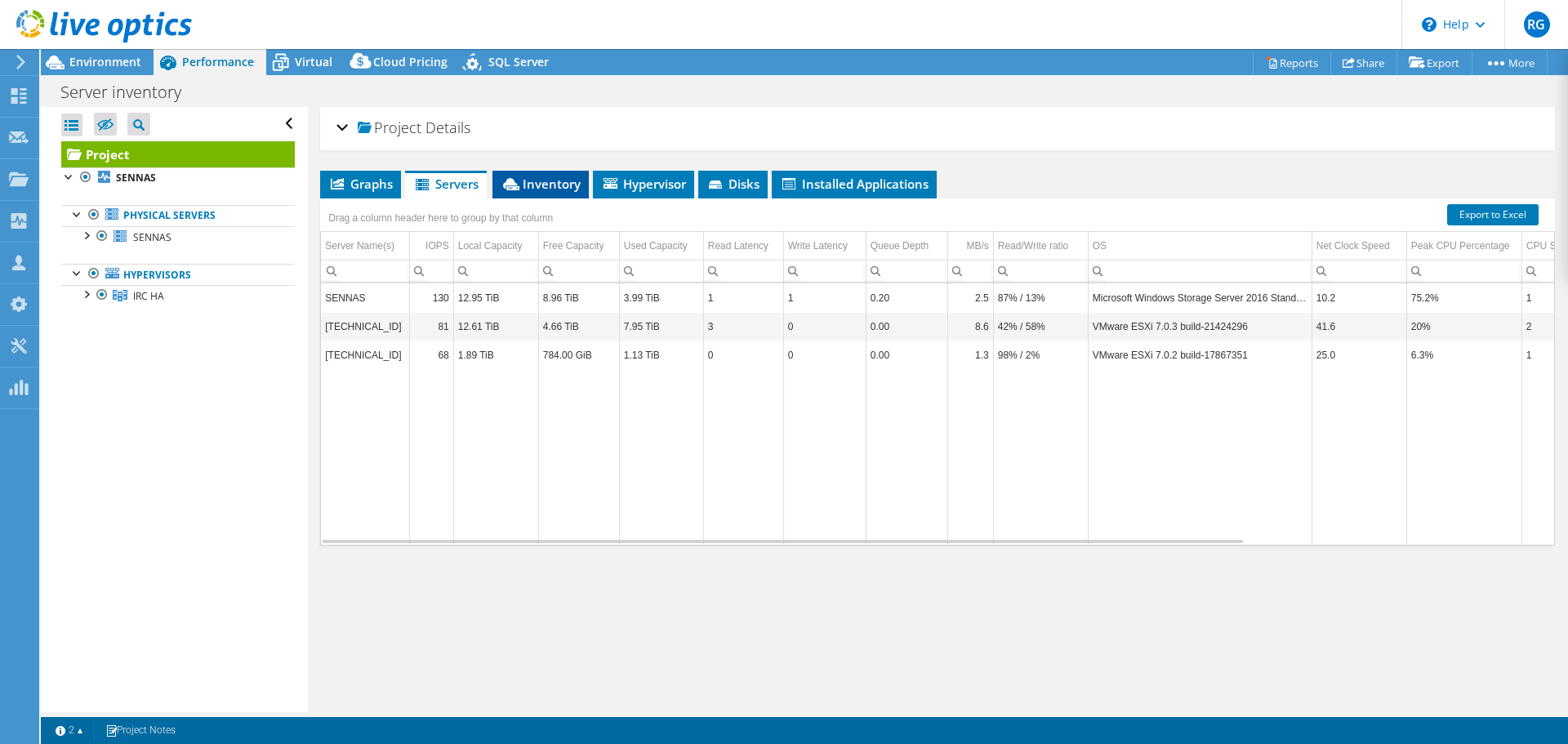
click at [531, 187] on span "Inventory" at bounding box center [540, 184] width 80 height 17
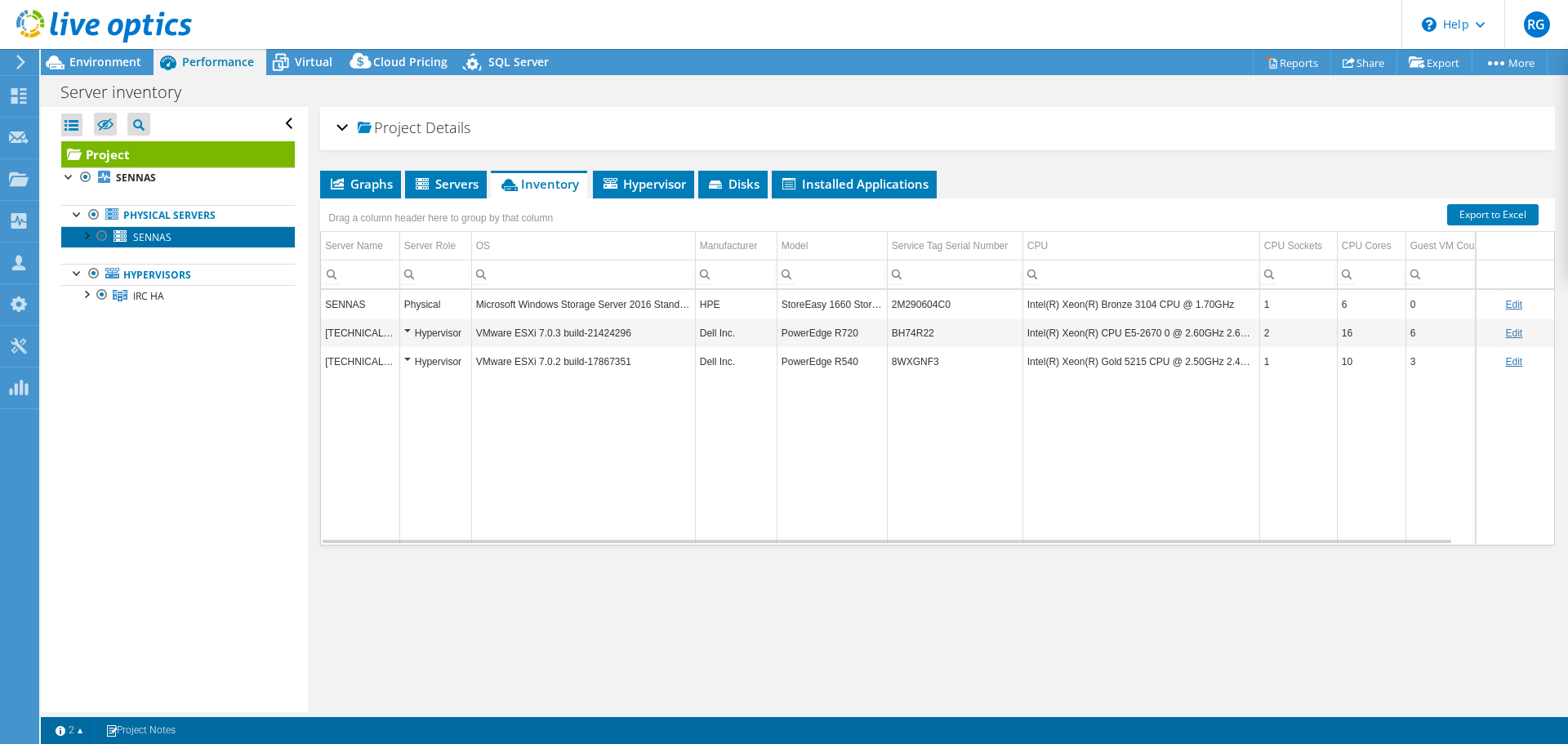
click at [167, 236] on span "SENNAS" at bounding box center [151, 237] width 38 height 14
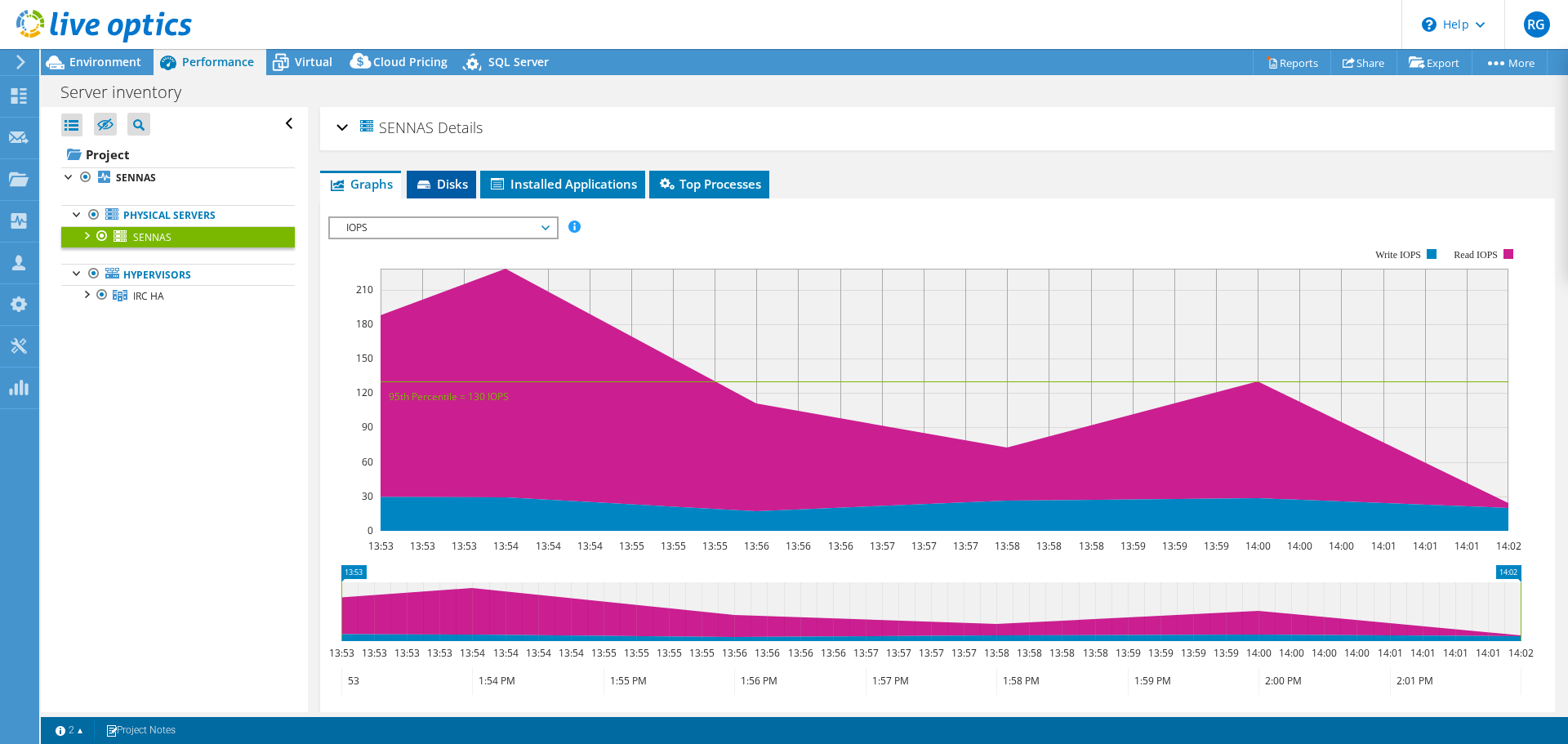
click at [459, 187] on span "Disks" at bounding box center [442, 184] width 53 height 17
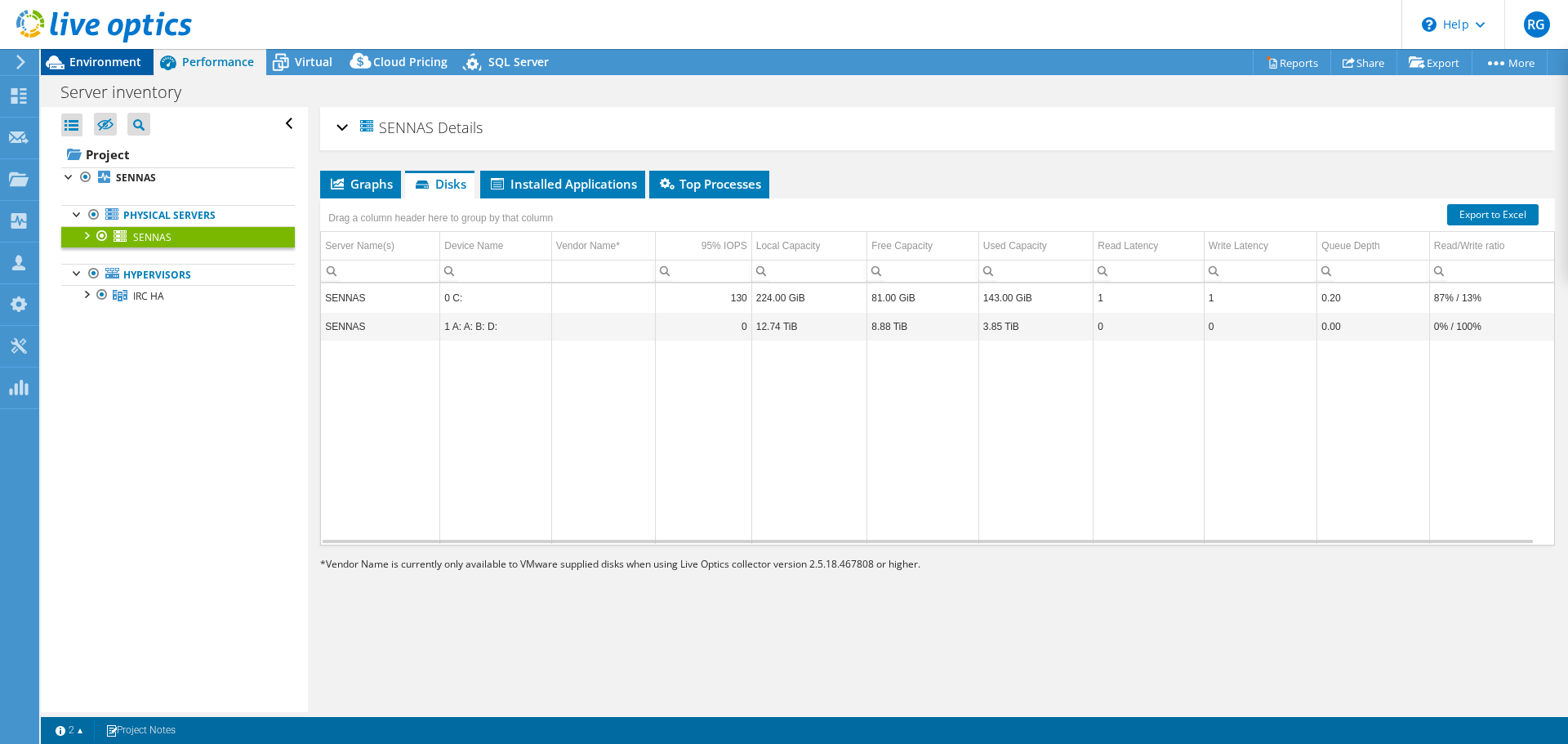
click at [106, 63] on span "Environment" at bounding box center [105, 62] width 72 height 16
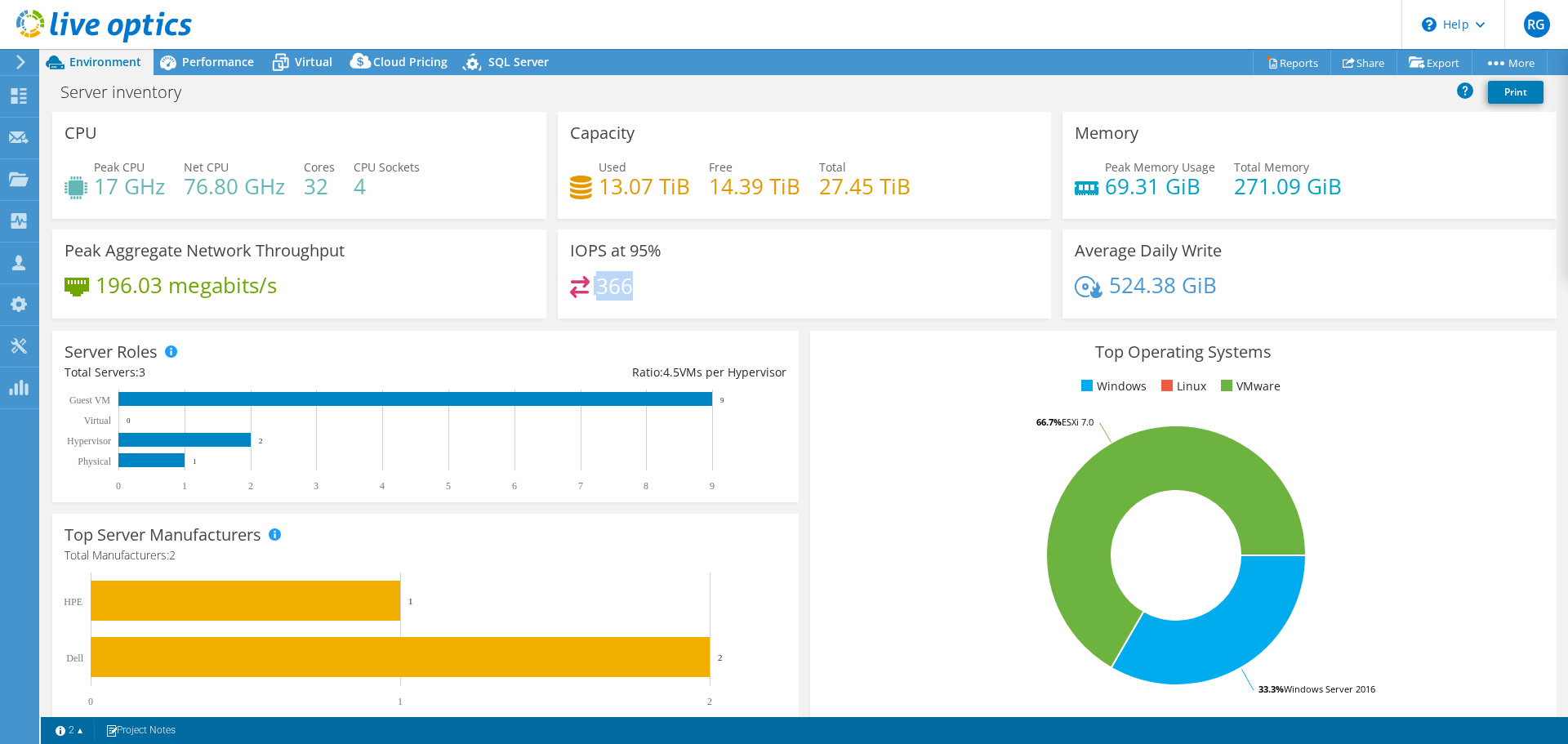
drag, startPoint x: 645, startPoint y: 286, endPoint x: 572, endPoint y: 279, distance: 73.3
click at [572, 279] on div "366" at bounding box center [805, 294] width 469 height 35
click at [496, 279] on div "196.03 megabits/s" at bounding box center [299, 293] width 469 height 34
